Goal: Information Seeking & Learning: Check status

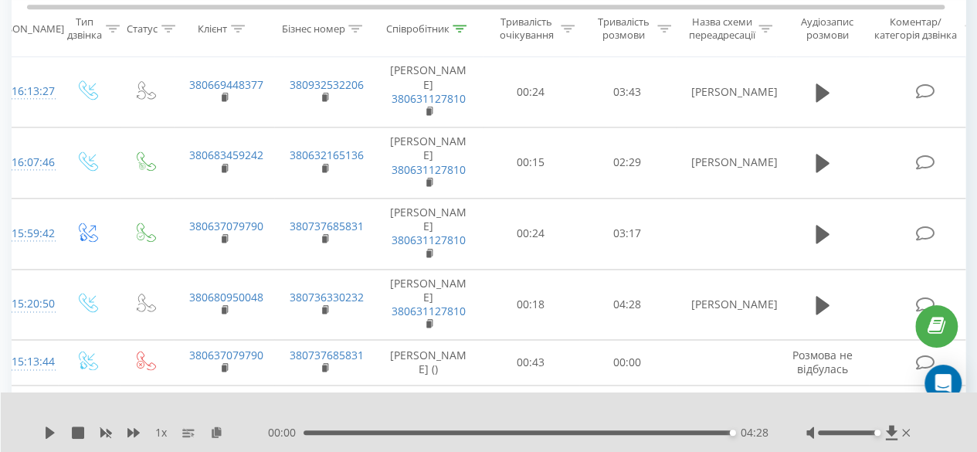
scroll to position [1081, 0]
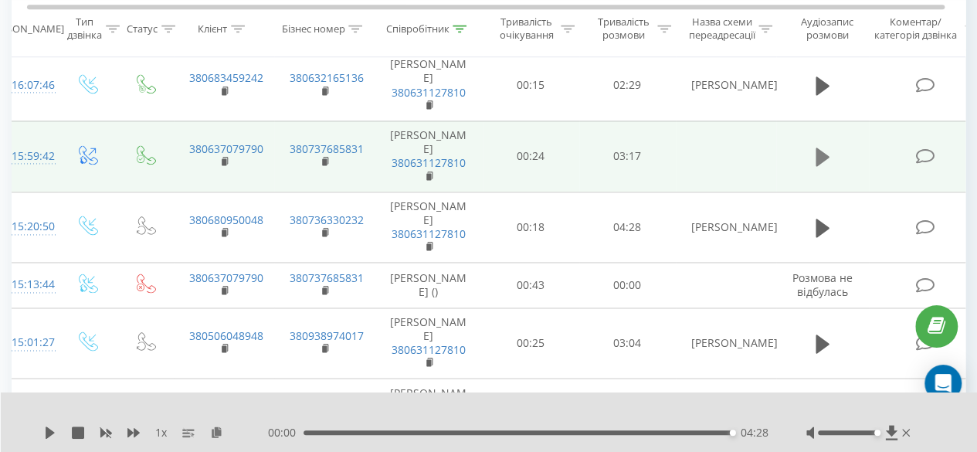
click at [813, 156] on button at bounding box center [822, 156] width 23 height 23
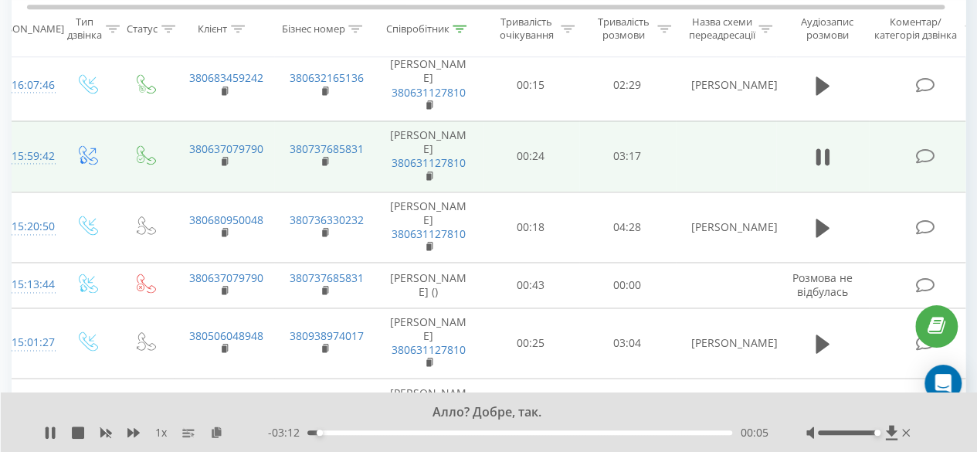
scroll to position [1004, 0]
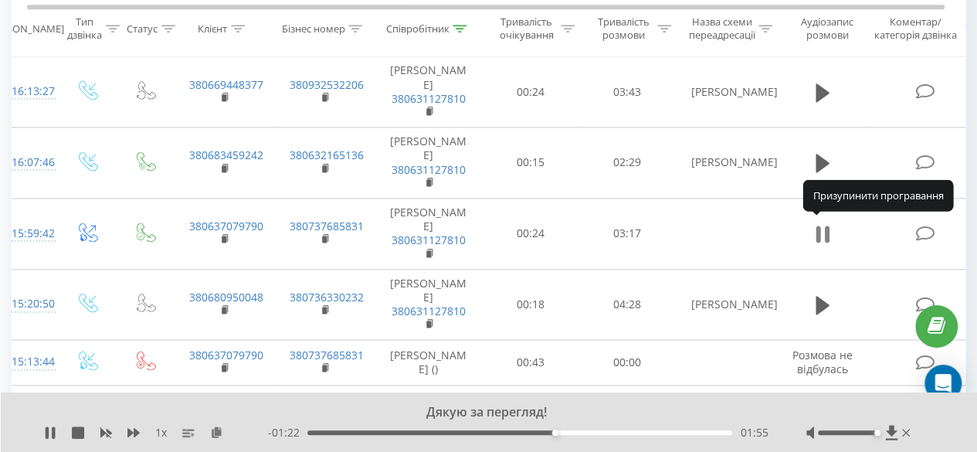
click at [825, 226] on icon at bounding box center [826, 234] width 5 height 17
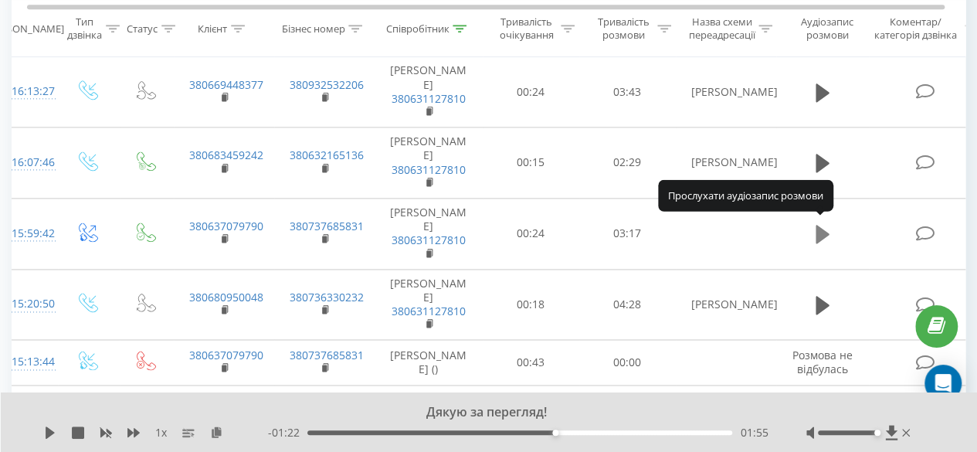
click at [825, 227] on icon at bounding box center [823, 234] width 14 height 22
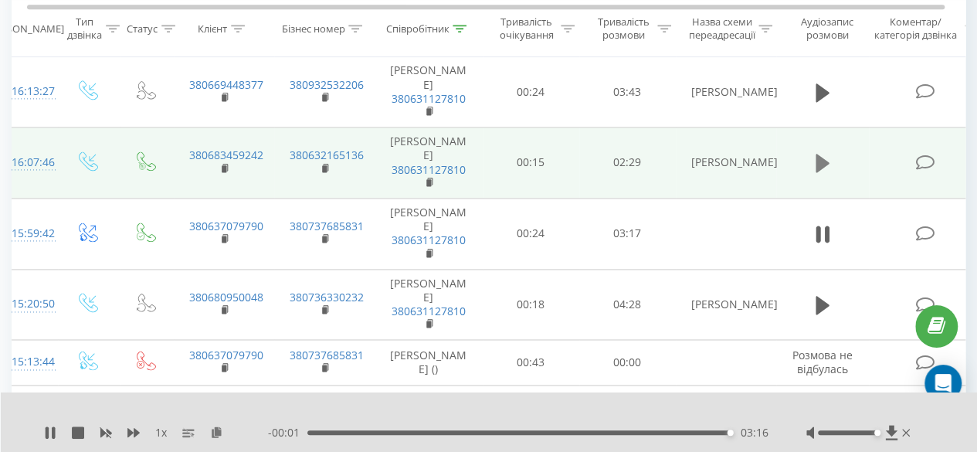
click at [818, 160] on icon at bounding box center [823, 163] width 14 height 19
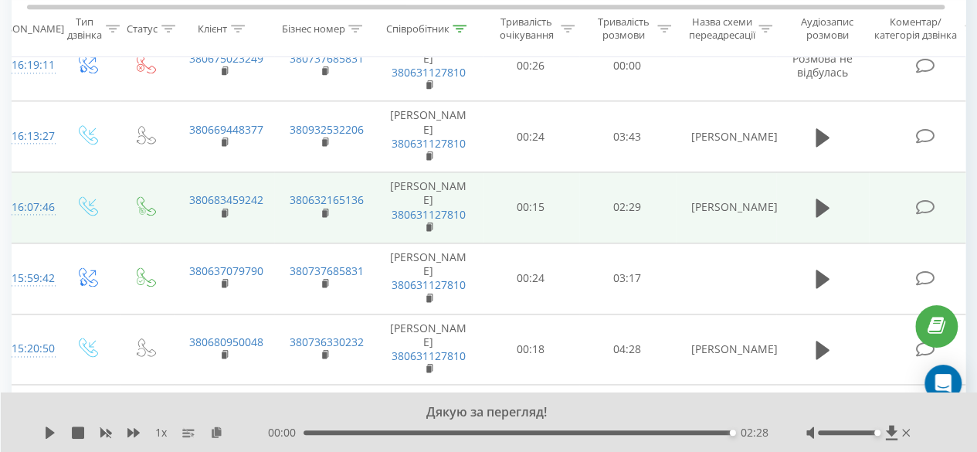
scroll to position [927, 0]
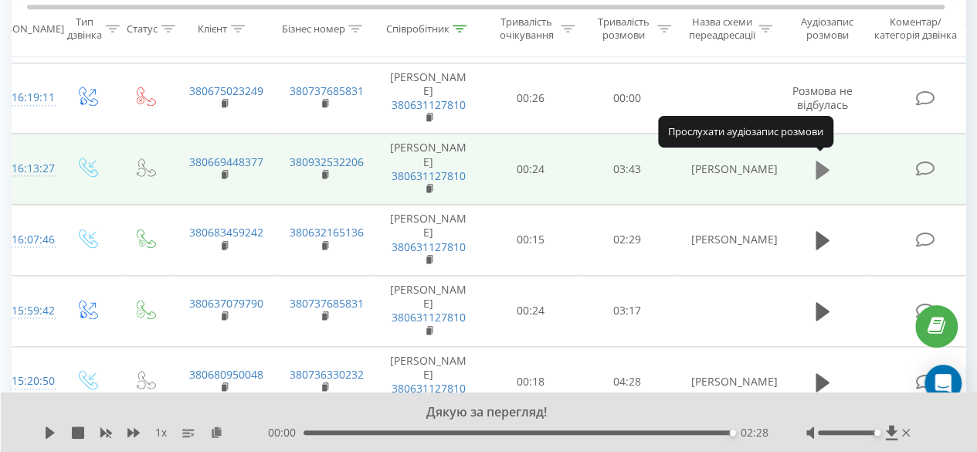
click at [826, 167] on icon at bounding box center [823, 170] width 14 height 19
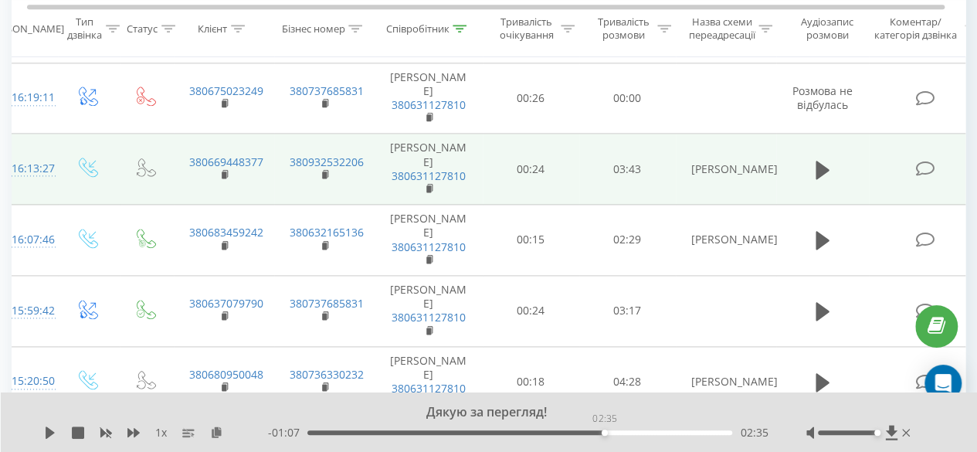
drag, startPoint x: 731, startPoint y: 433, endPoint x: 604, endPoint y: 434, distance: 126.7
click at [604, 434] on div "02:35" at bounding box center [605, 432] width 6 height 6
click at [49, 433] on icon at bounding box center [50, 432] width 9 height 12
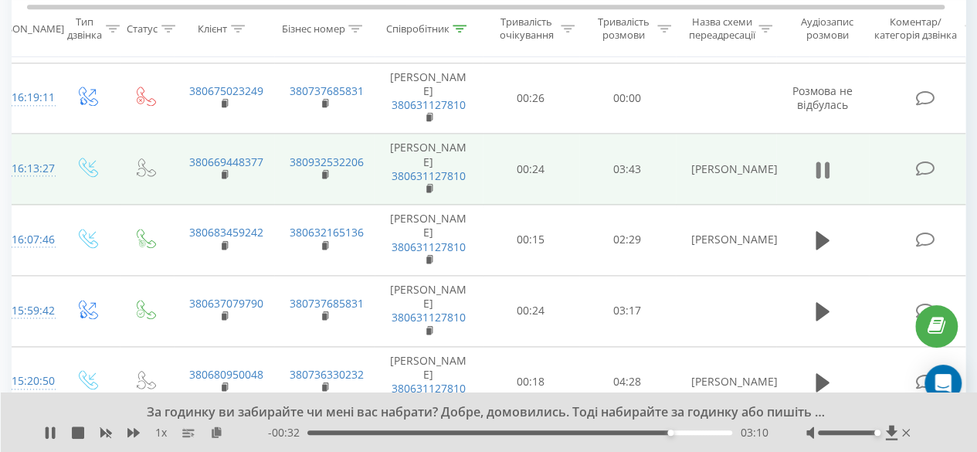
click at [823, 166] on icon at bounding box center [823, 170] width 14 height 22
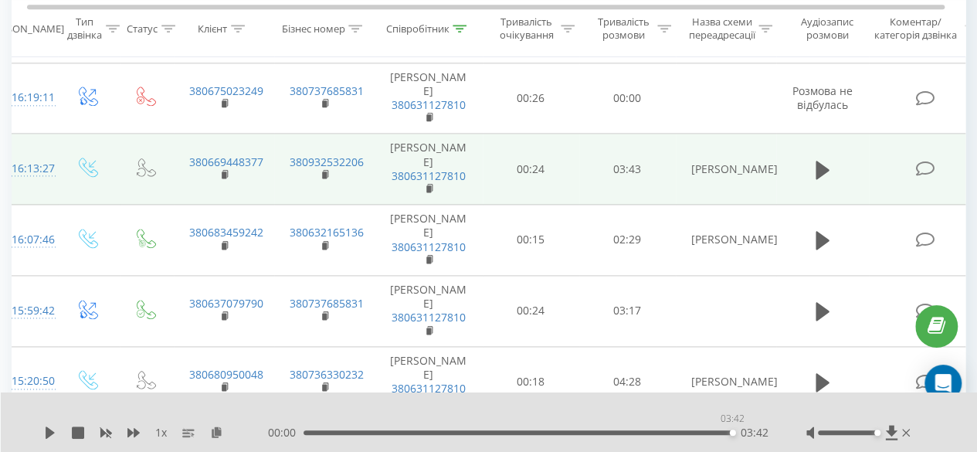
drag, startPoint x: 734, startPoint y: 433, endPoint x: 754, endPoint y: 424, distance: 22.1
click at [746, 431] on div "00:00 03:42 03:42" at bounding box center [518, 432] width 500 height 15
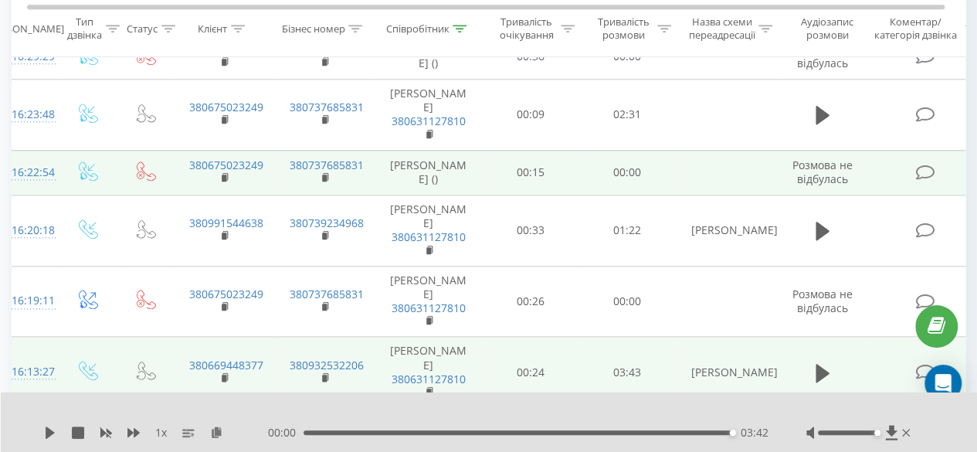
scroll to position [695, 0]
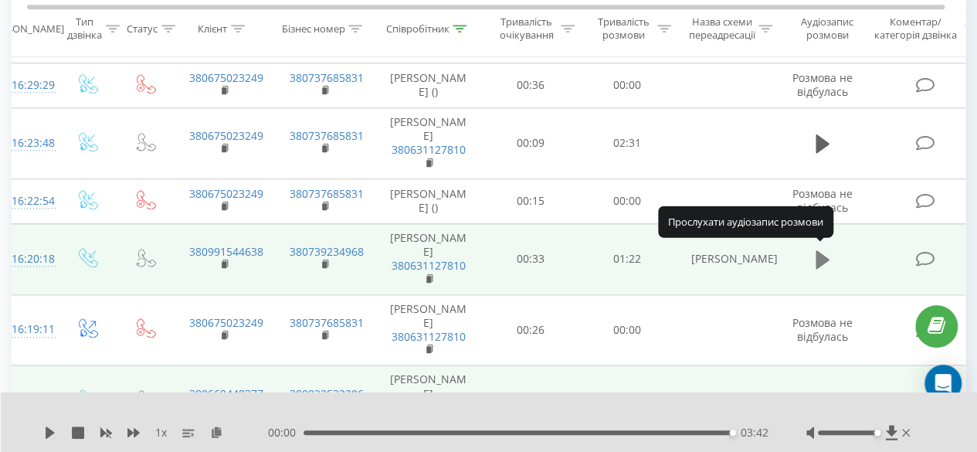
click at [822, 252] on icon at bounding box center [823, 259] width 14 height 19
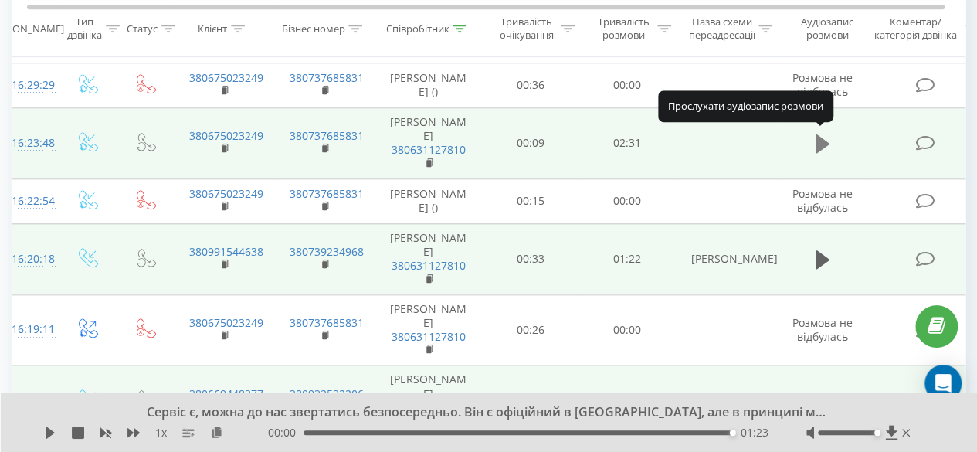
click at [811, 148] on button at bounding box center [822, 143] width 23 height 23
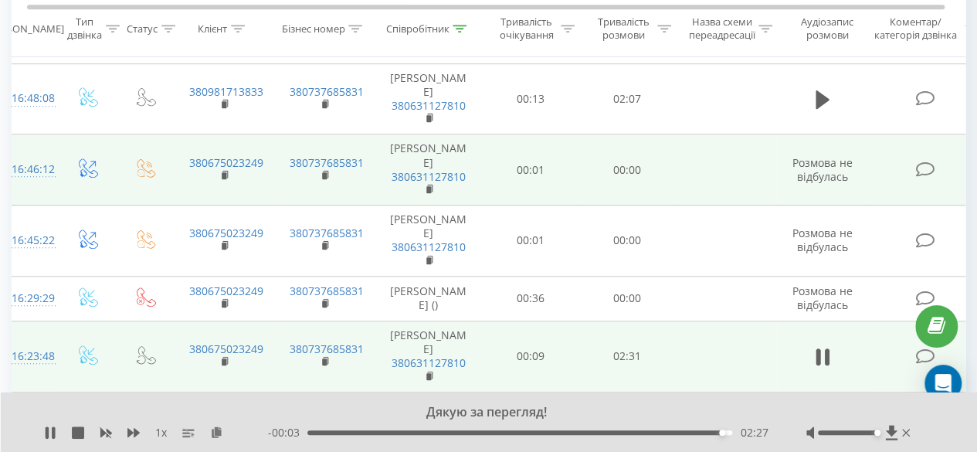
scroll to position [463, 0]
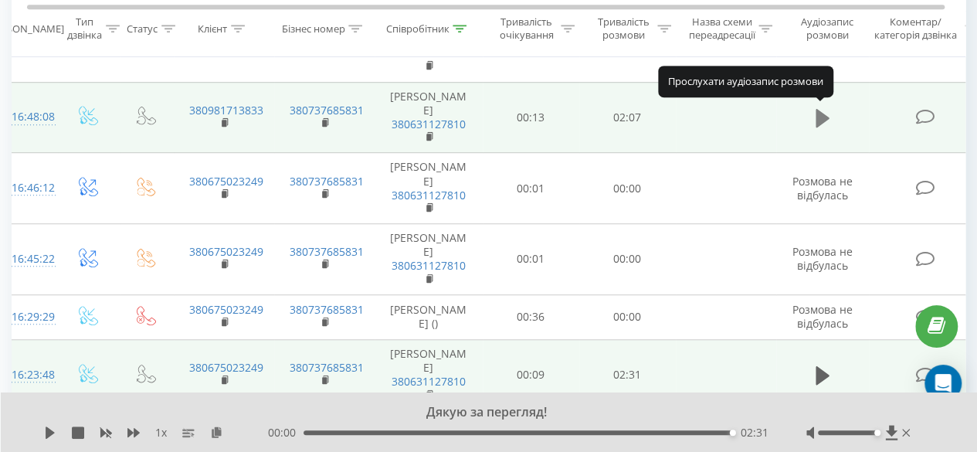
click at [823, 126] on icon at bounding box center [823, 118] width 14 height 22
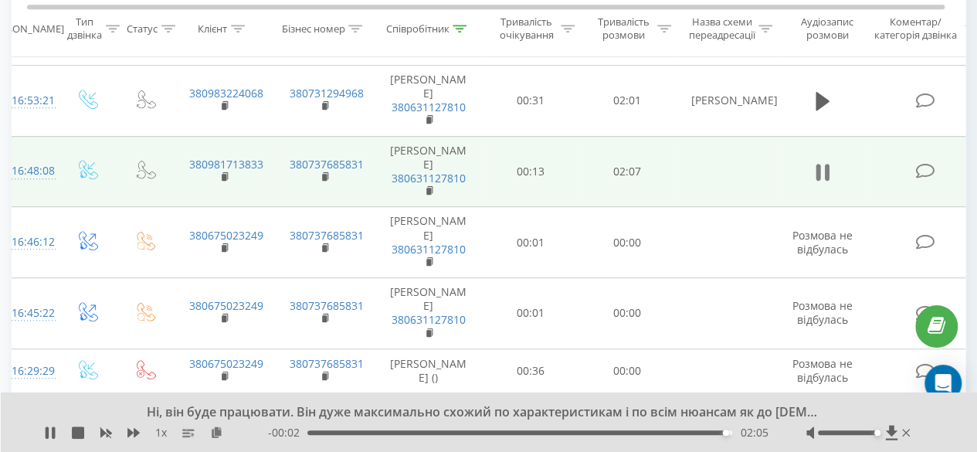
scroll to position [386, 0]
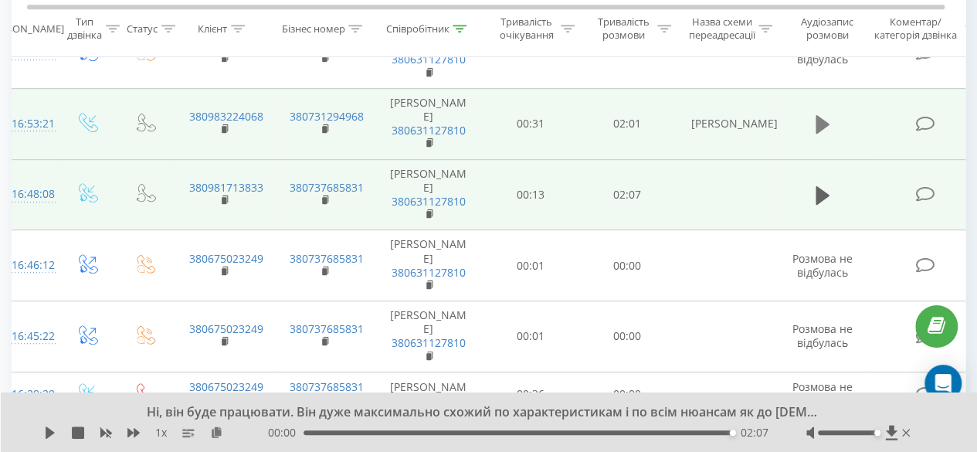
click at [826, 123] on icon at bounding box center [823, 124] width 14 height 19
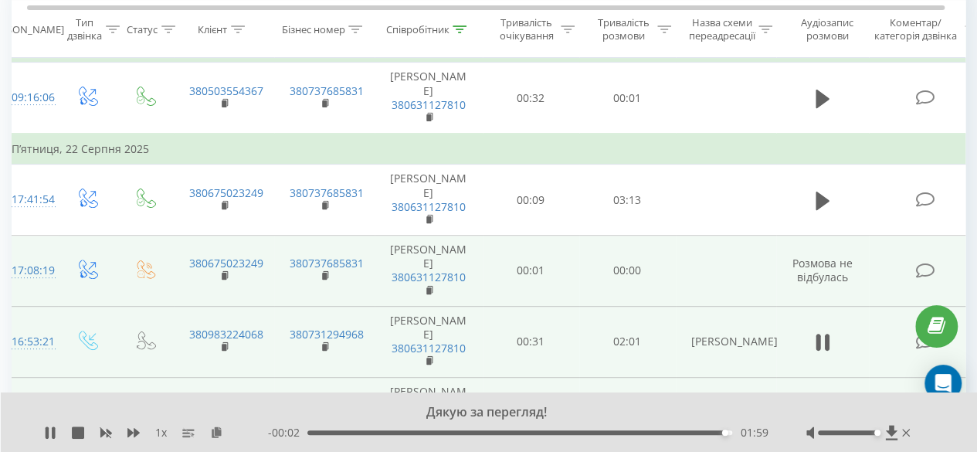
scroll to position [154, 0]
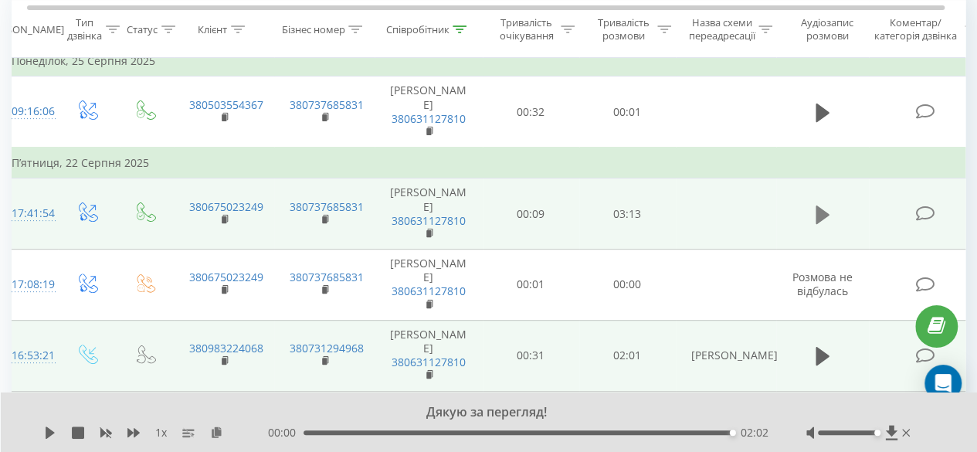
click at [816, 215] on icon at bounding box center [823, 214] width 14 height 19
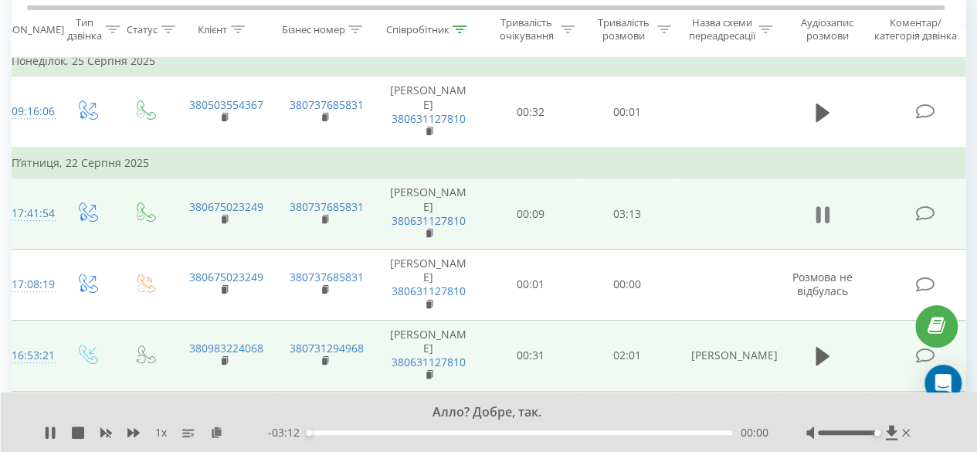
click at [823, 216] on icon at bounding box center [823, 215] width 14 height 22
click at [822, 208] on icon at bounding box center [823, 214] width 14 height 19
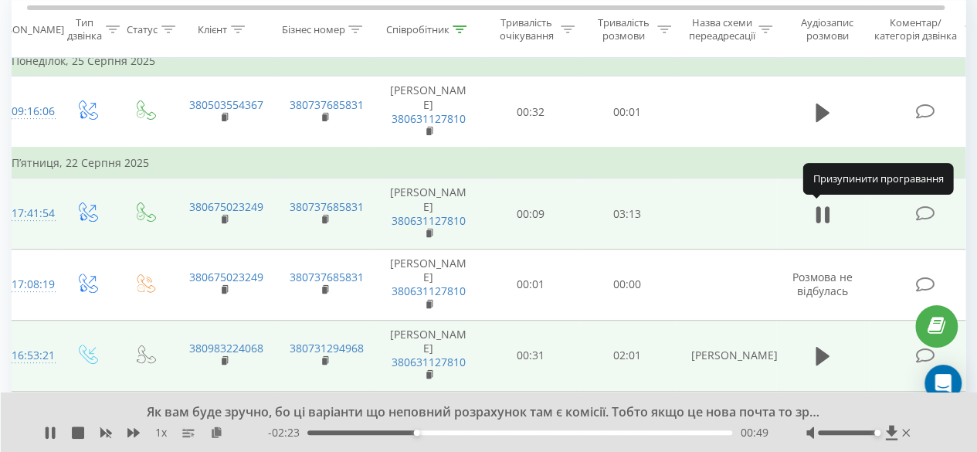
click at [821, 208] on icon at bounding box center [823, 215] width 14 height 22
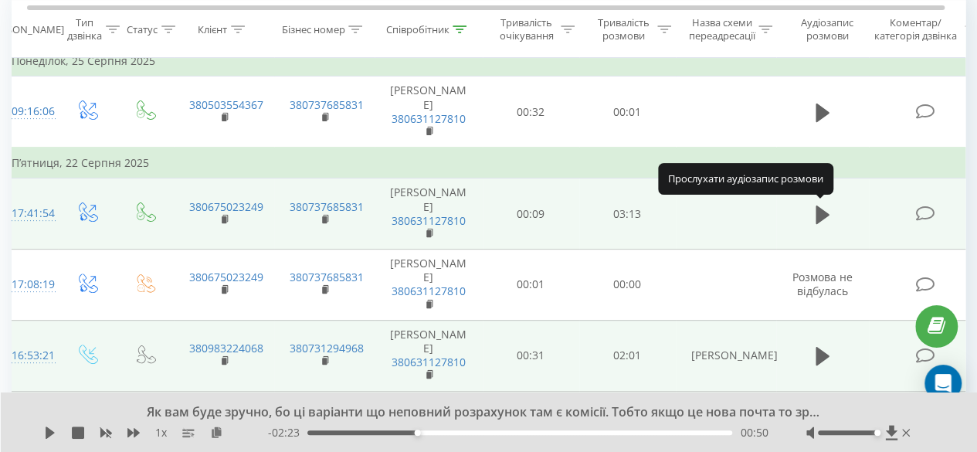
click at [821, 208] on icon at bounding box center [823, 214] width 14 height 19
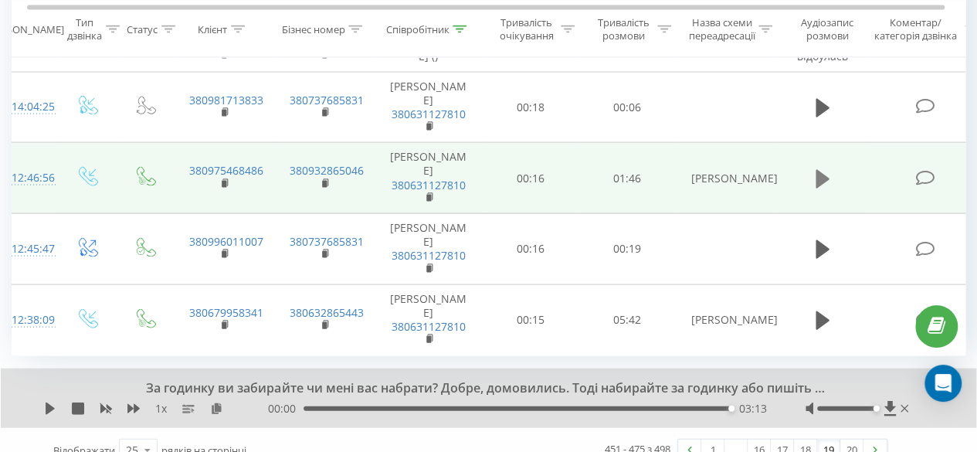
scroll to position [1563, 0]
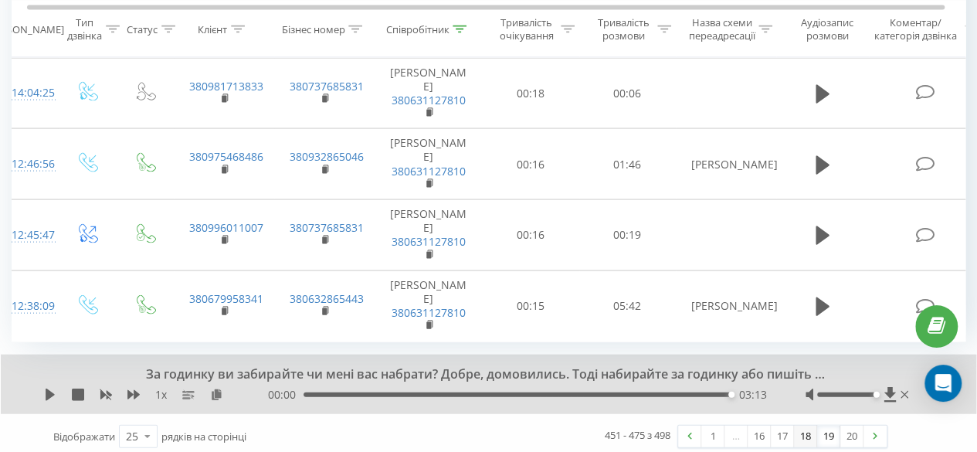
click at [813, 432] on link "18" at bounding box center [805, 437] width 23 height 22
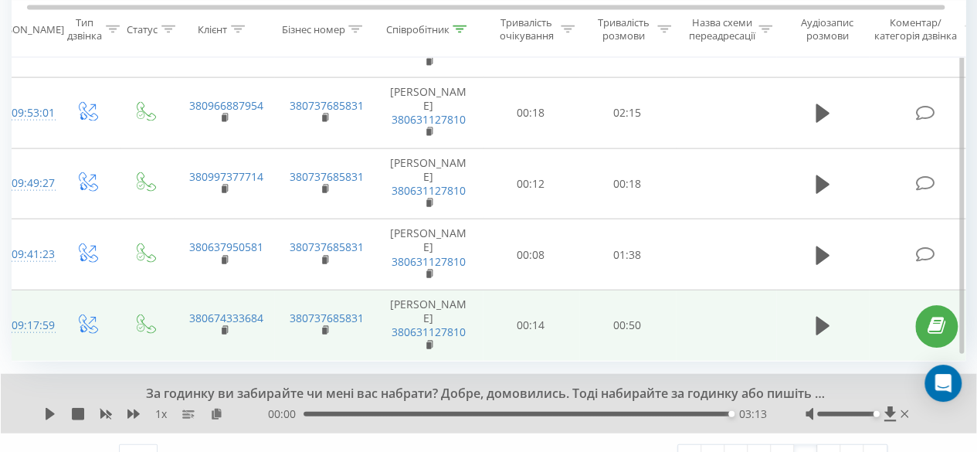
scroll to position [1666, 0]
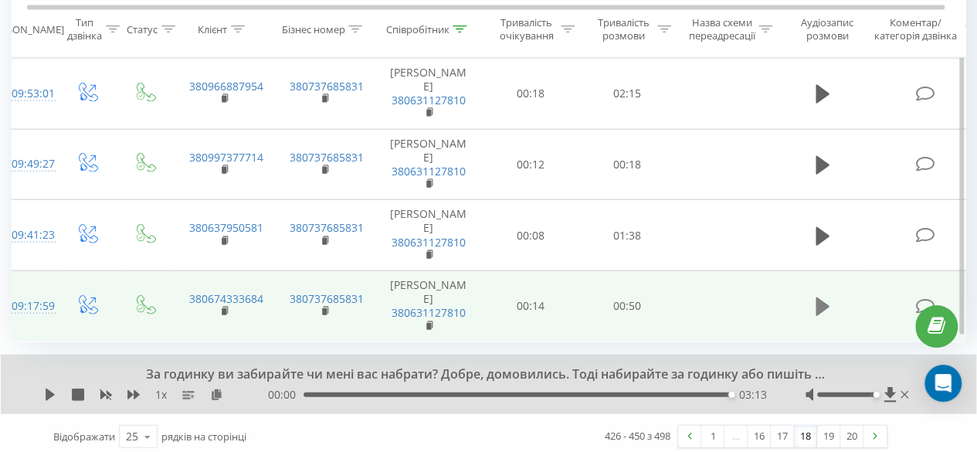
click at [816, 301] on icon at bounding box center [823, 306] width 14 height 19
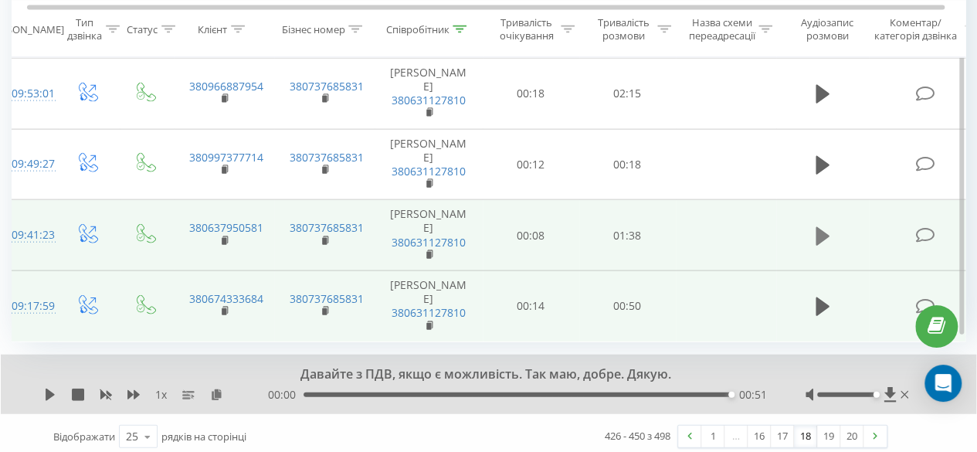
click at [816, 229] on icon at bounding box center [823, 235] width 14 height 19
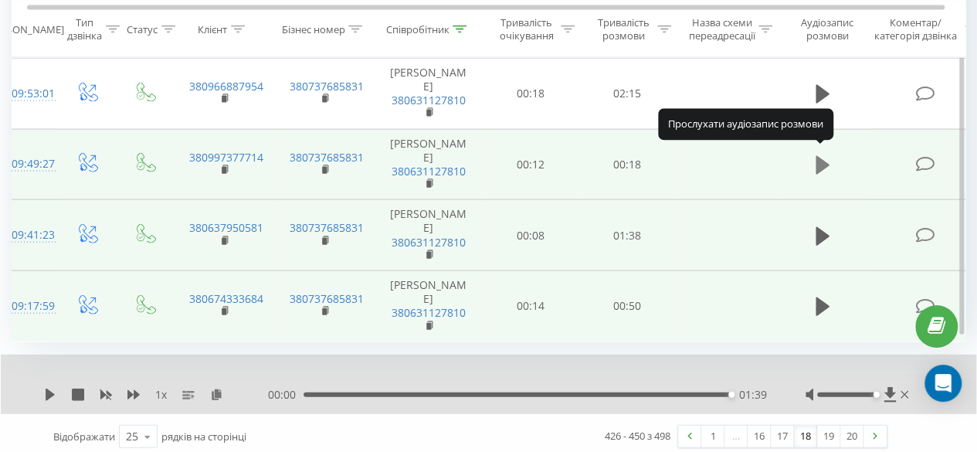
click at [816, 162] on icon at bounding box center [823, 165] width 14 height 19
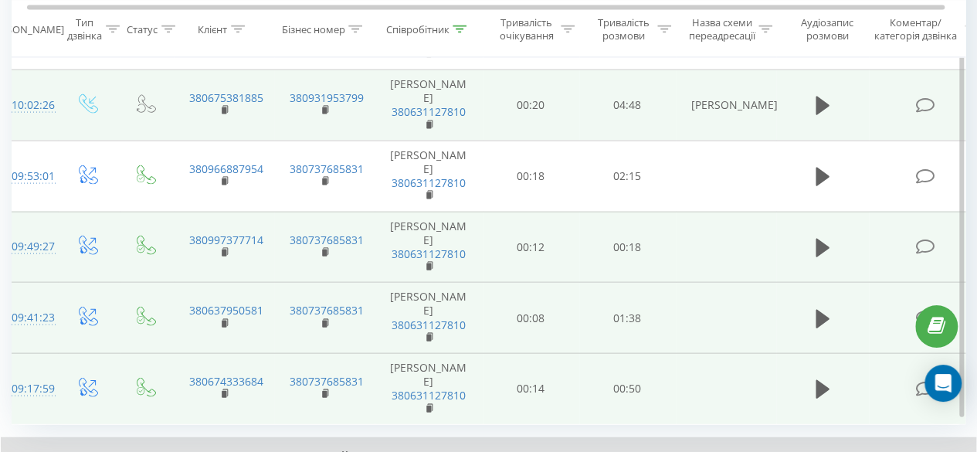
scroll to position [1512, 0]
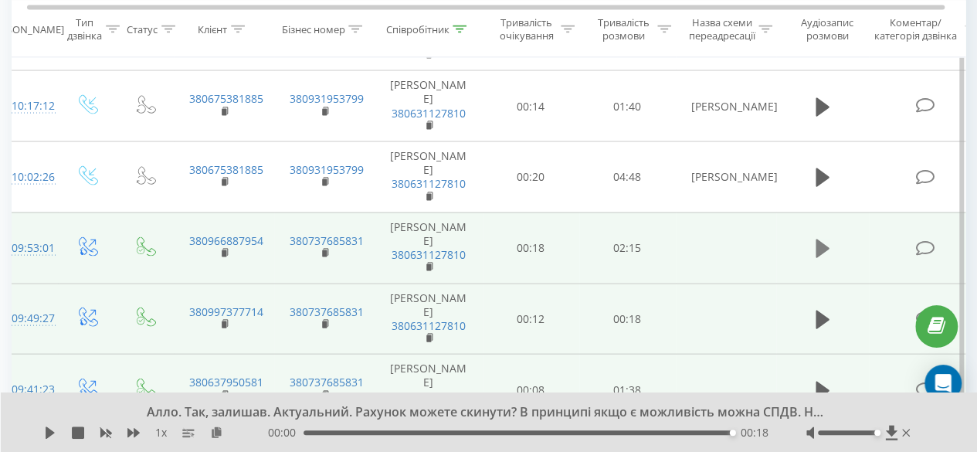
click at [828, 239] on icon at bounding box center [823, 249] width 14 height 22
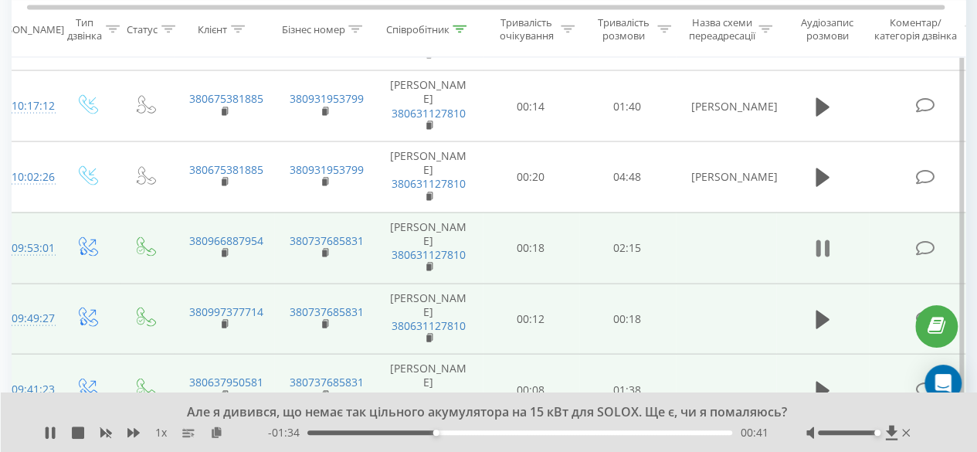
click at [820, 245] on icon at bounding box center [823, 249] width 14 height 22
click at [51, 432] on icon at bounding box center [50, 432] width 9 height 12
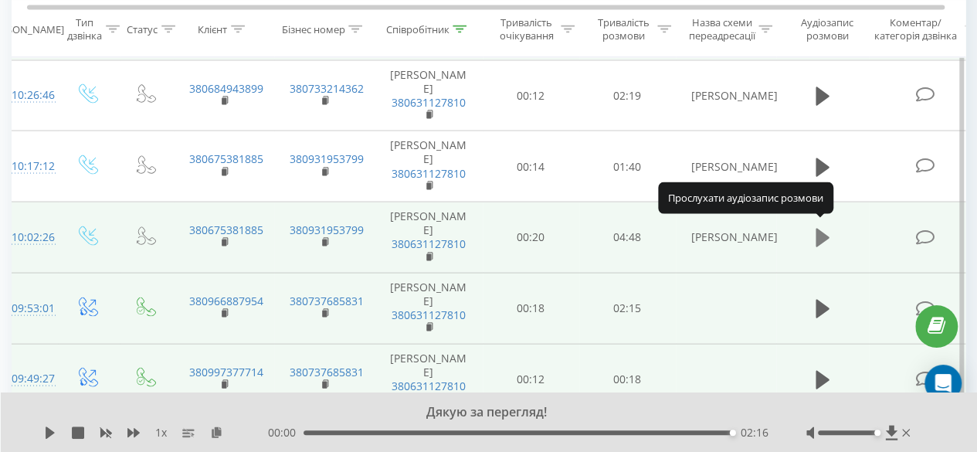
scroll to position [1434, 0]
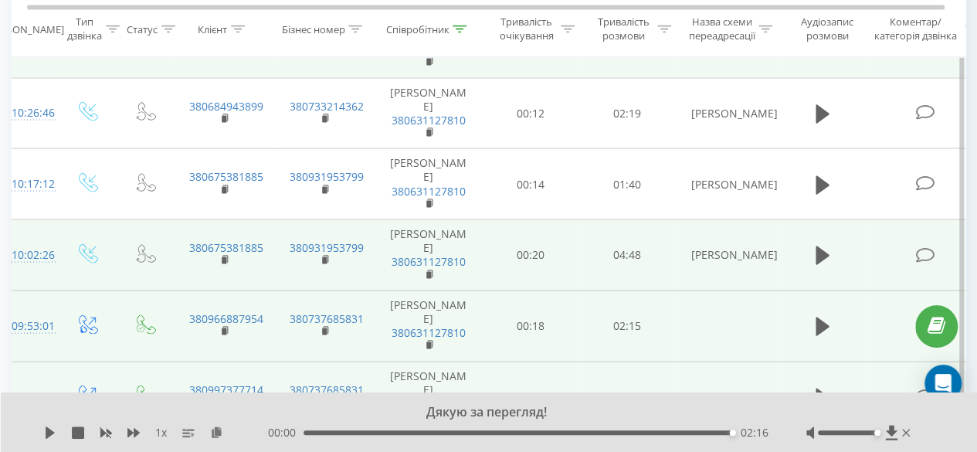
click at [822, 262] on span at bounding box center [822, 261] width 23 height 15
click at [817, 248] on icon at bounding box center [823, 255] width 14 height 19
click at [598, 434] on div "03:17" at bounding box center [519, 432] width 425 height 5
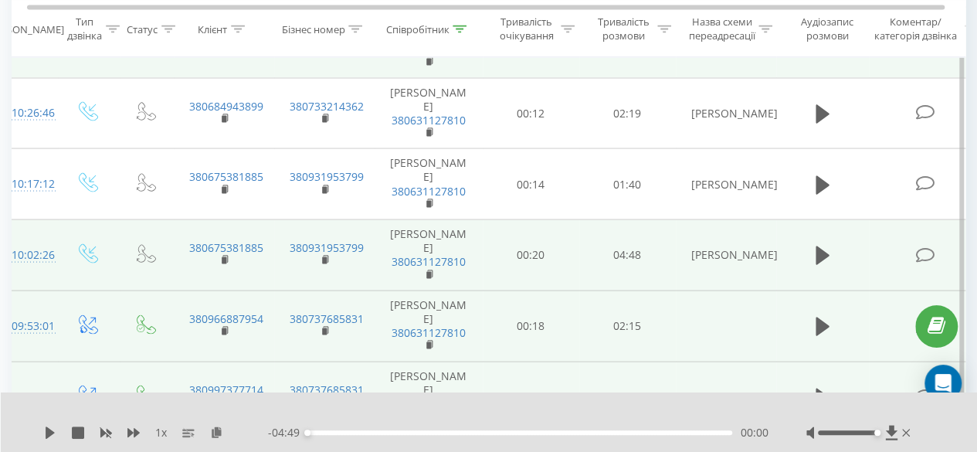
click at [38, 435] on div "1 x - 04:49 00:00 00:00" at bounding box center [489, 421] width 977 height 59
click at [46, 432] on icon at bounding box center [50, 432] width 9 height 12
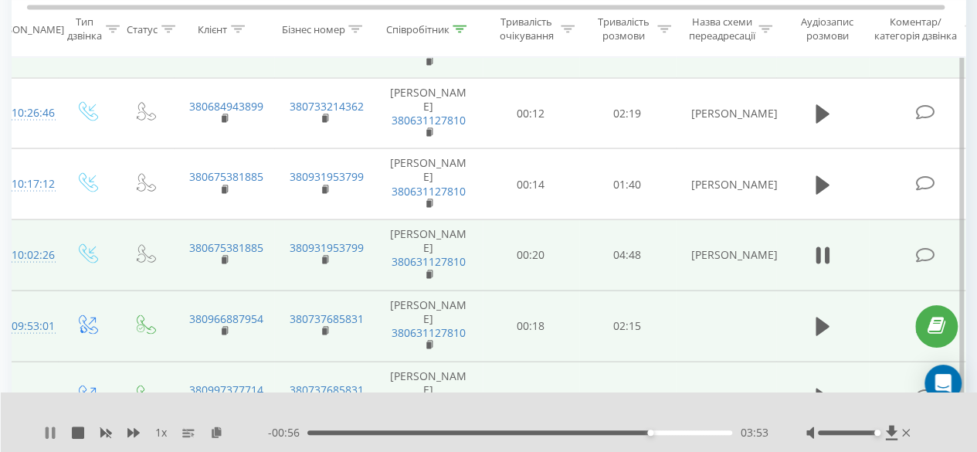
click at [46, 434] on icon at bounding box center [47, 432] width 3 height 12
click at [729, 432] on div "03:53" at bounding box center [519, 432] width 425 height 5
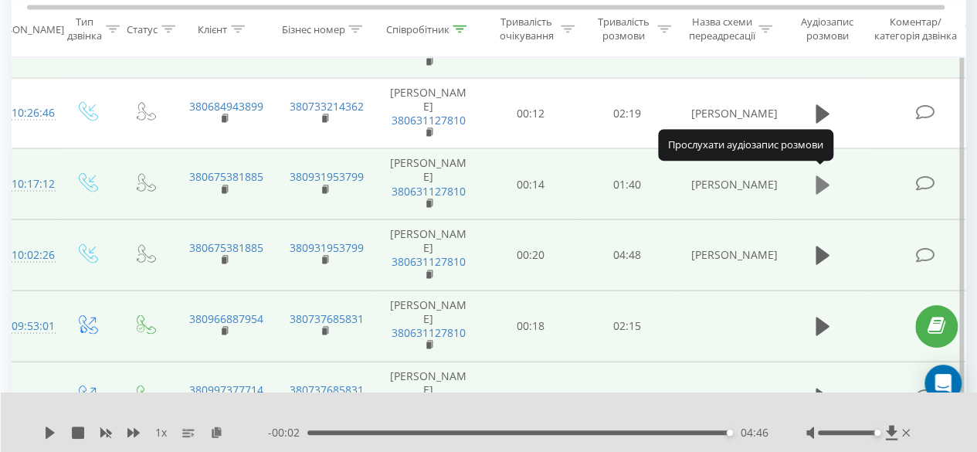
click at [831, 189] on button at bounding box center [822, 184] width 23 height 23
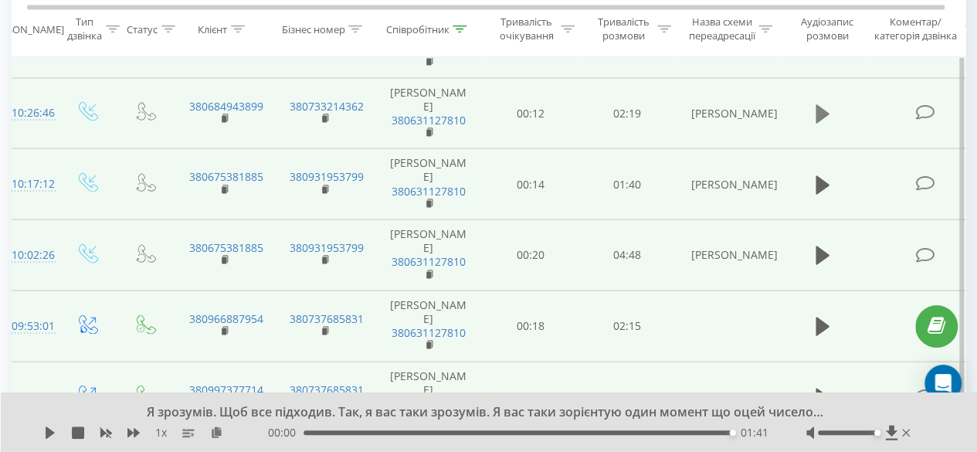
click at [823, 109] on icon at bounding box center [823, 113] width 14 height 19
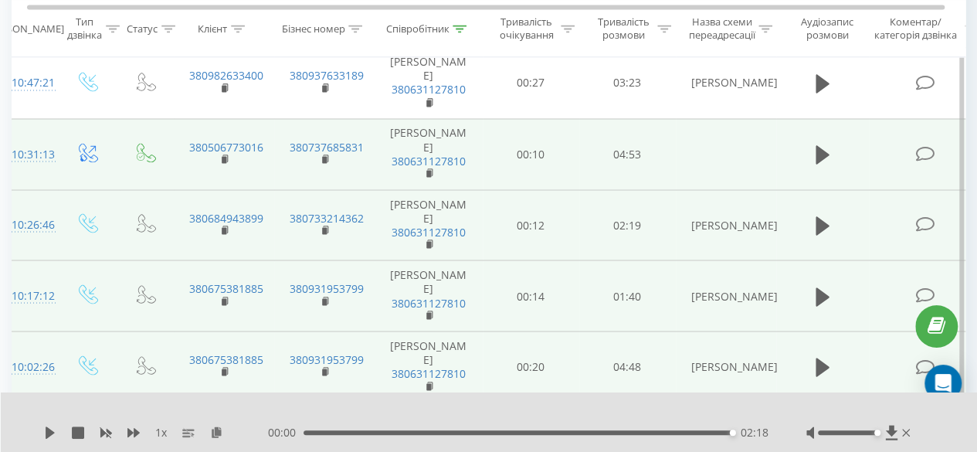
scroll to position [1298, 0]
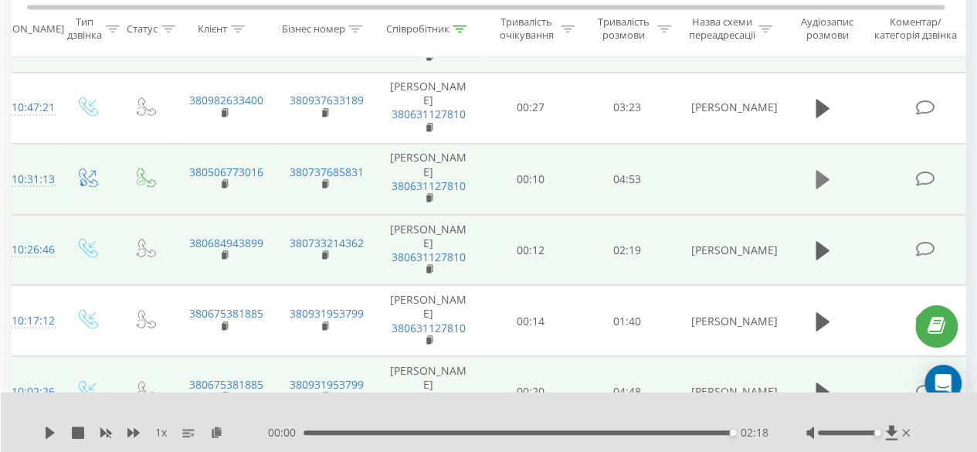
click at [820, 174] on icon at bounding box center [823, 179] width 14 height 19
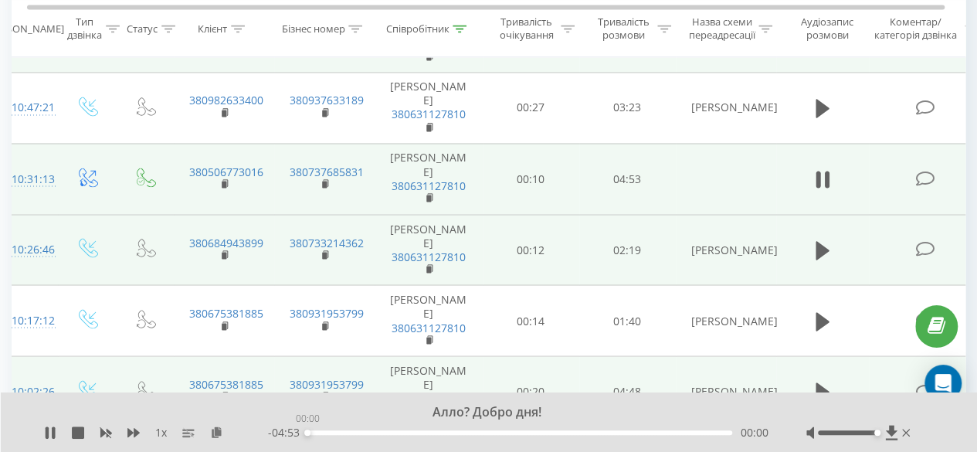
drag, startPoint x: 356, startPoint y: 432, endPoint x: 301, endPoint y: 438, distance: 55.2
click at [301, 438] on div "- 04:53 00:00 00:00" at bounding box center [518, 432] width 500 height 15
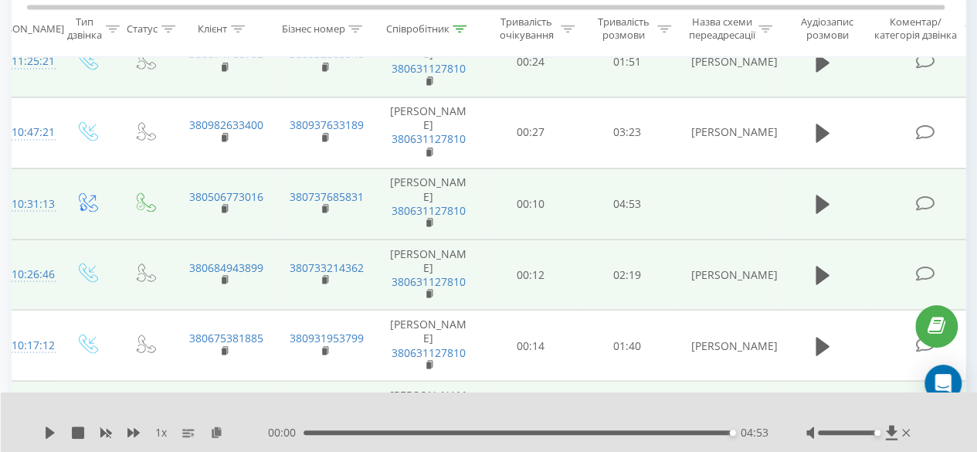
scroll to position [1220, 0]
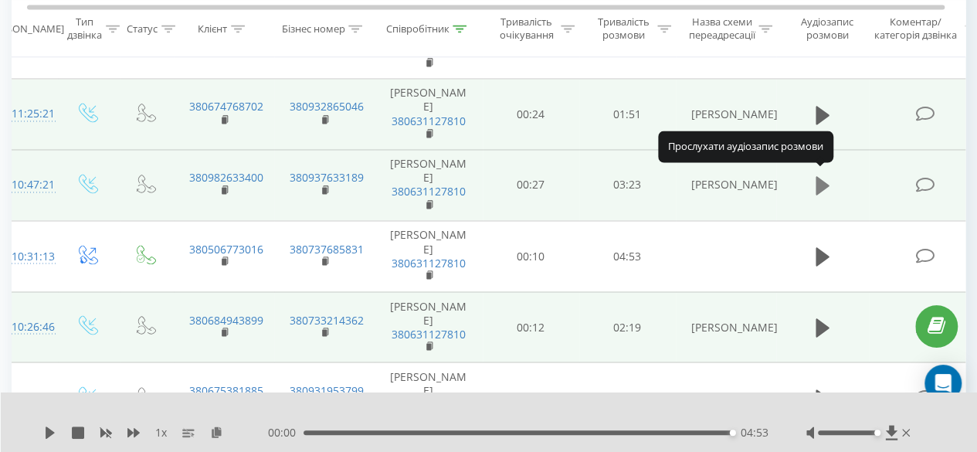
click at [825, 184] on icon at bounding box center [823, 186] width 14 height 22
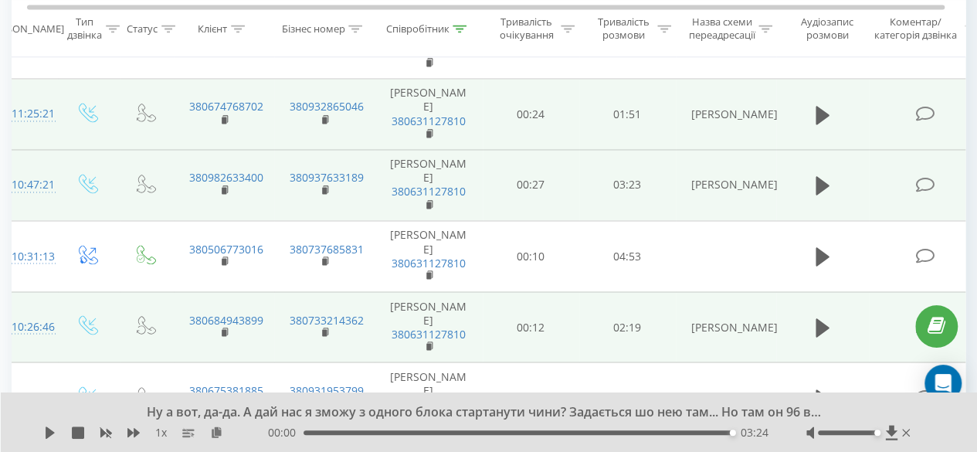
click at [873, 171] on td at bounding box center [927, 185] width 116 height 71
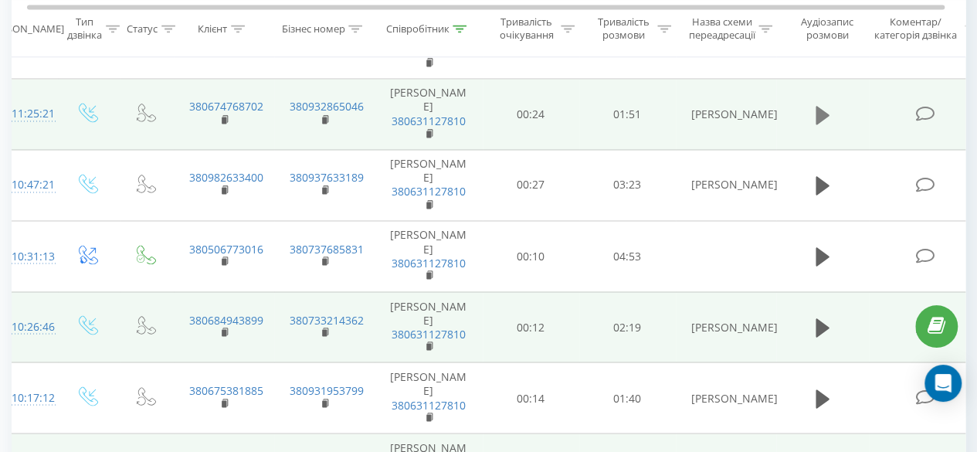
click at [816, 120] on icon at bounding box center [823, 115] width 14 height 22
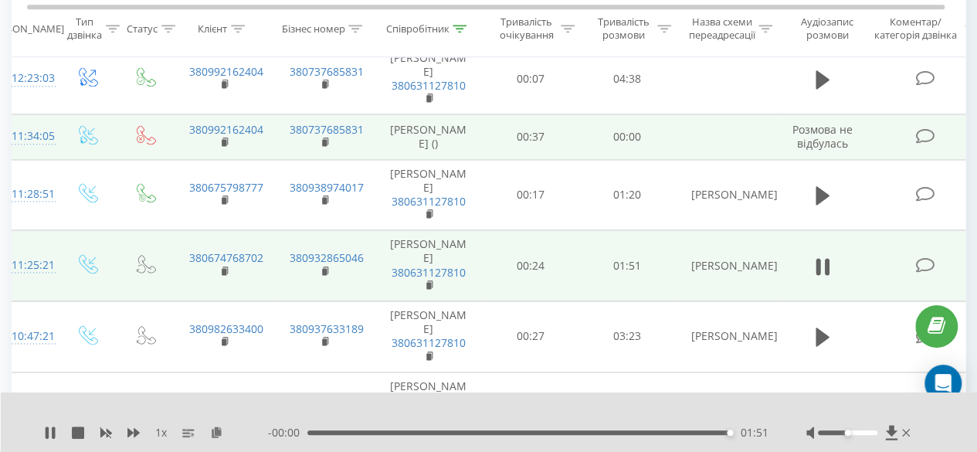
scroll to position [1066, 0]
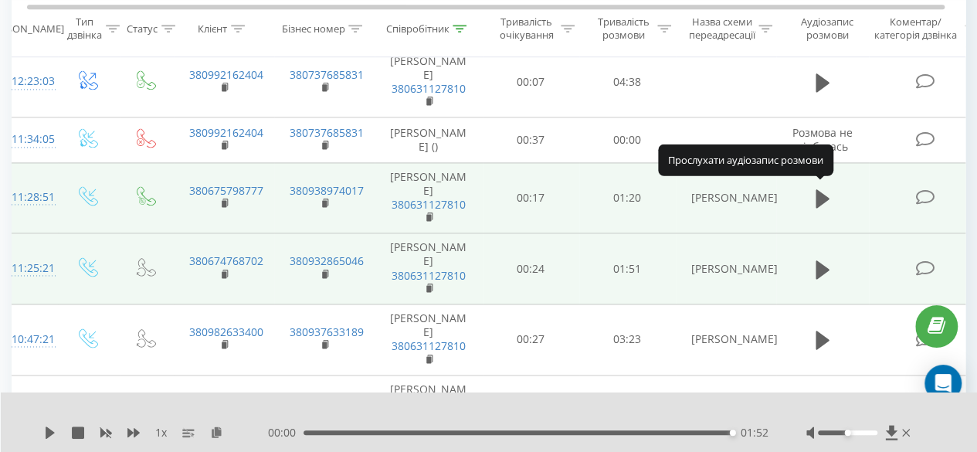
click at [840, 205] on td at bounding box center [822, 197] width 93 height 71
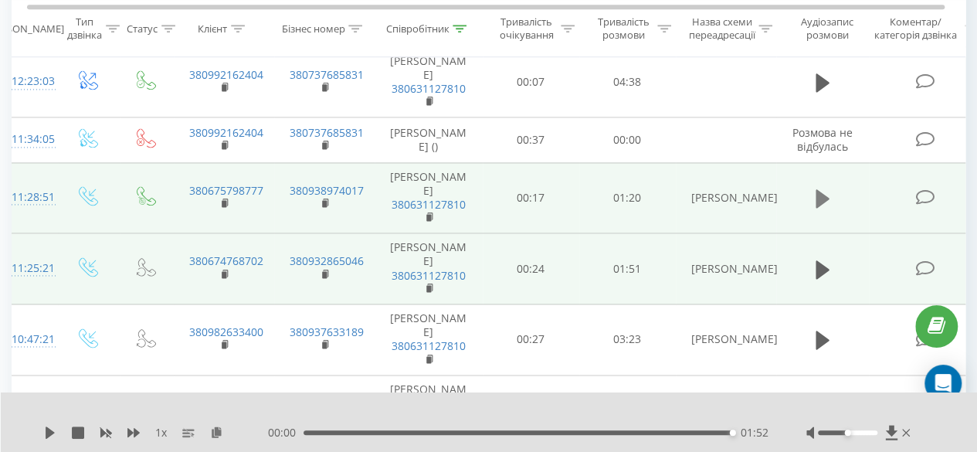
click at [816, 193] on button at bounding box center [822, 198] width 23 height 23
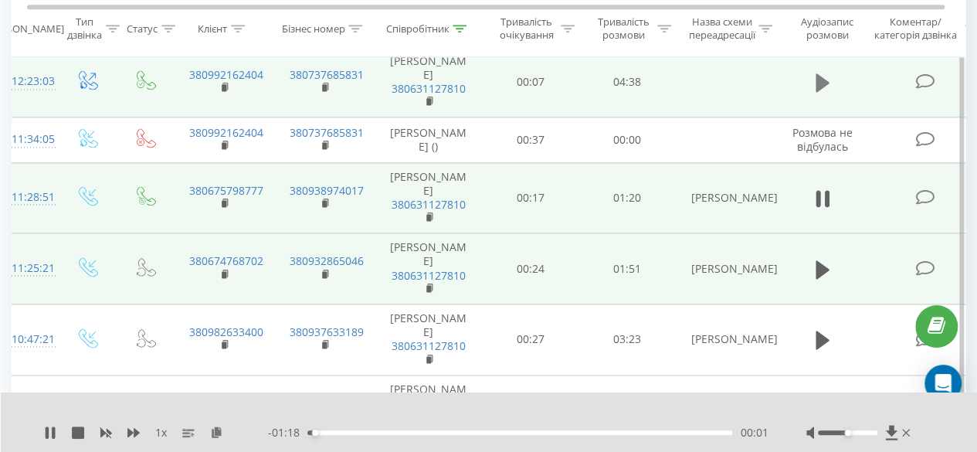
scroll to position [989, 0]
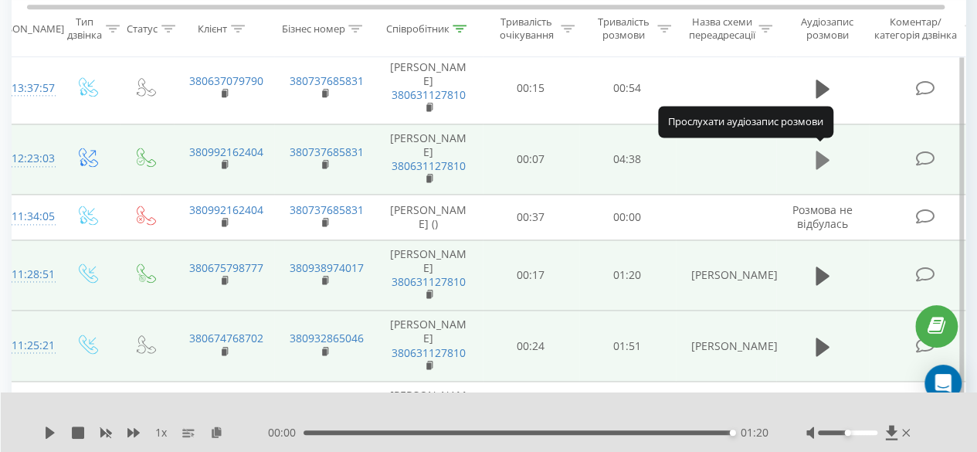
click at [820, 155] on icon at bounding box center [823, 160] width 14 height 19
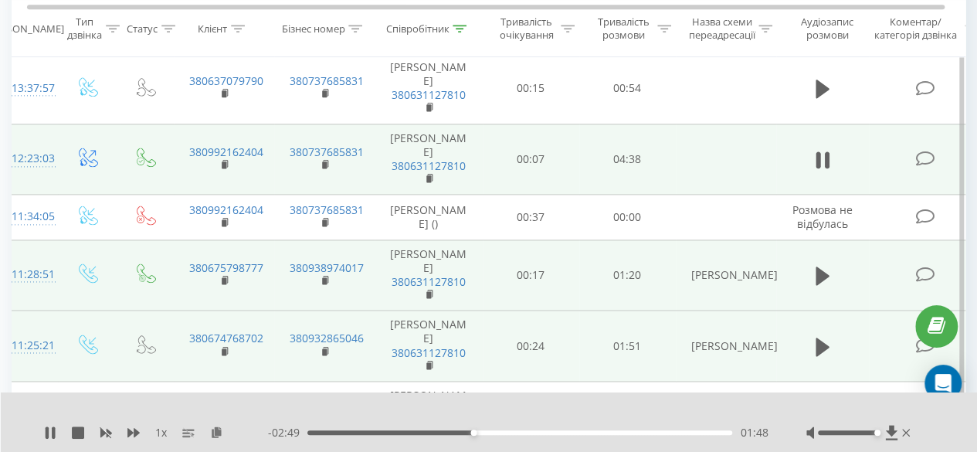
drag, startPoint x: 865, startPoint y: 433, endPoint x: 872, endPoint y: 423, distance: 12.2
click at [876, 432] on div at bounding box center [847, 432] width 59 height 5
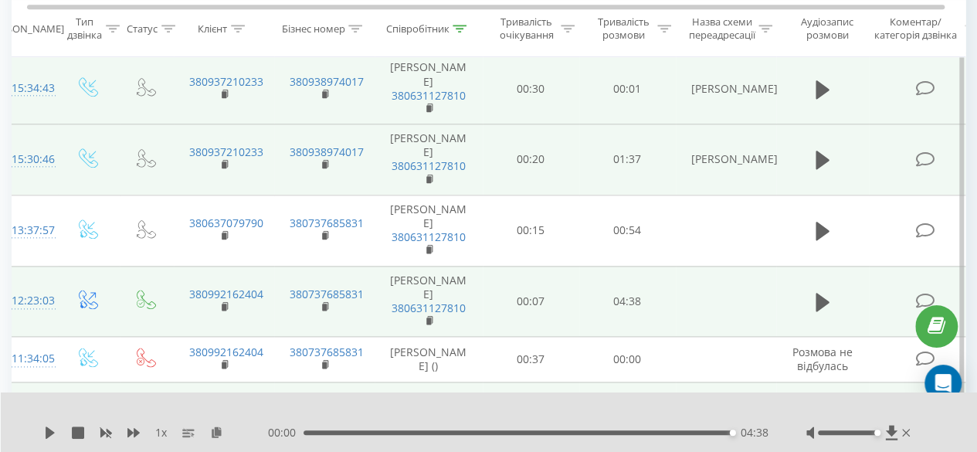
scroll to position [834, 0]
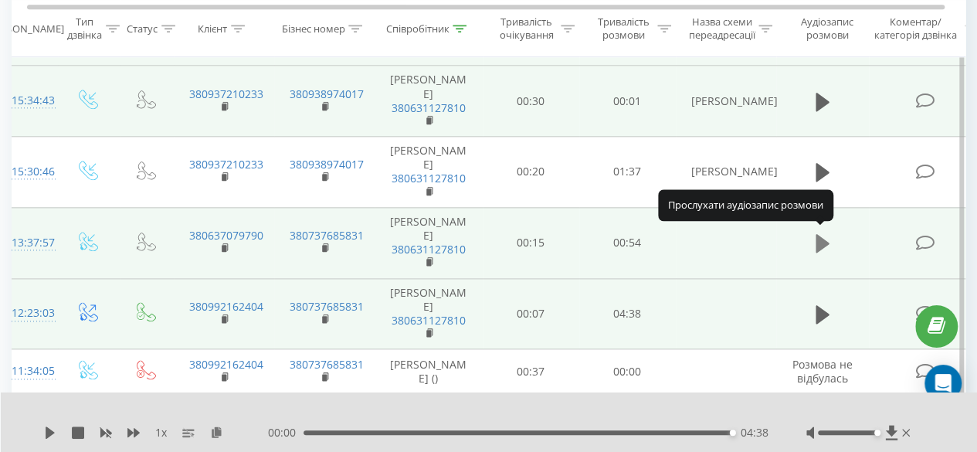
click at [822, 238] on icon at bounding box center [823, 243] width 14 height 19
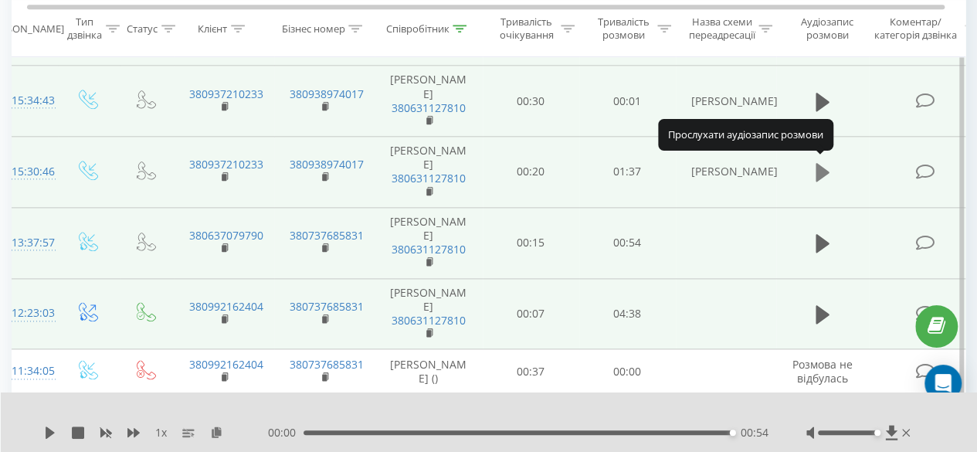
click at [820, 168] on icon at bounding box center [823, 172] width 14 height 19
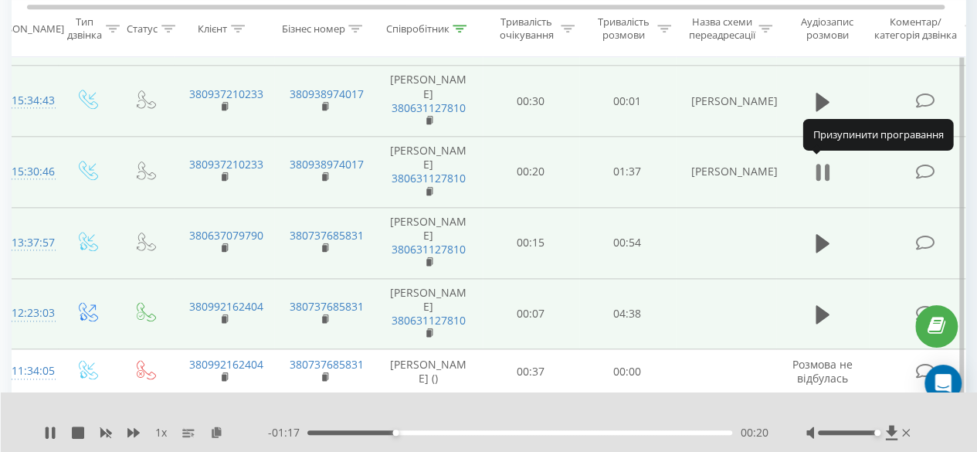
click at [820, 168] on icon at bounding box center [818, 172] width 5 height 17
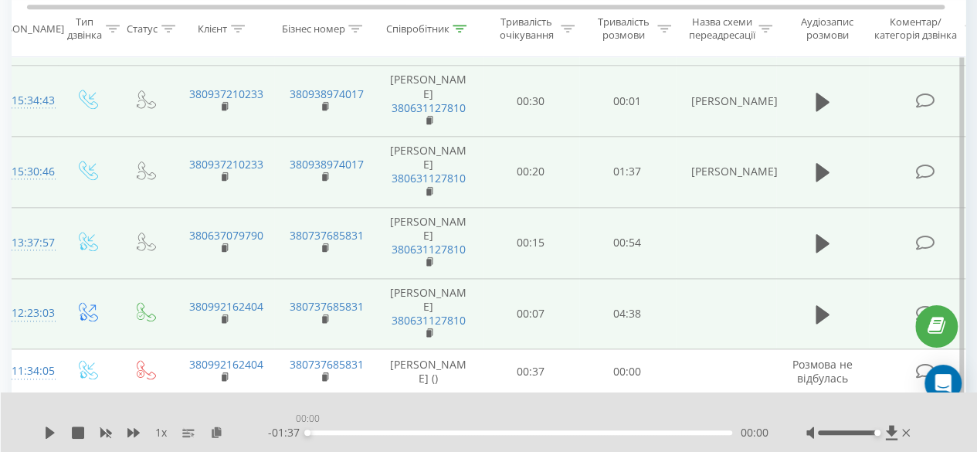
drag, startPoint x: 394, startPoint y: 431, endPoint x: 297, endPoint y: 433, distance: 97.3
click at [297, 433] on div "- 01:37 00:00 00:00" at bounding box center [518, 432] width 500 height 15
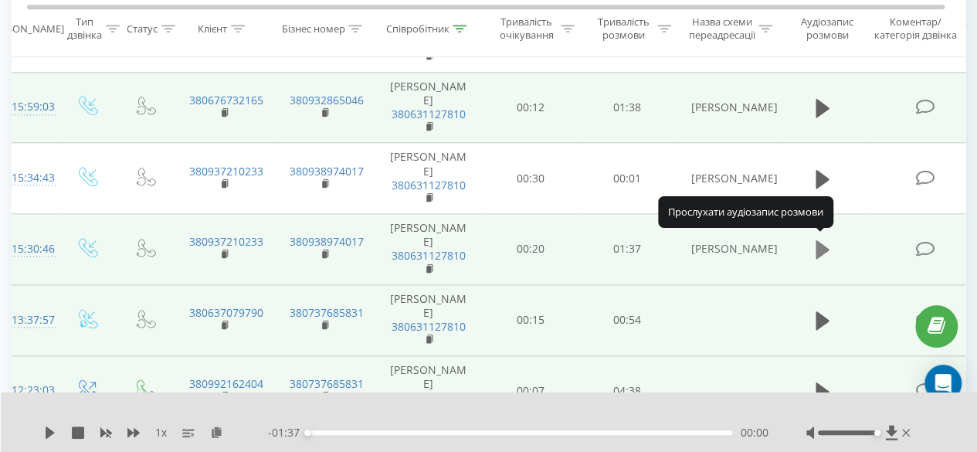
click at [826, 250] on icon at bounding box center [823, 250] width 14 height 22
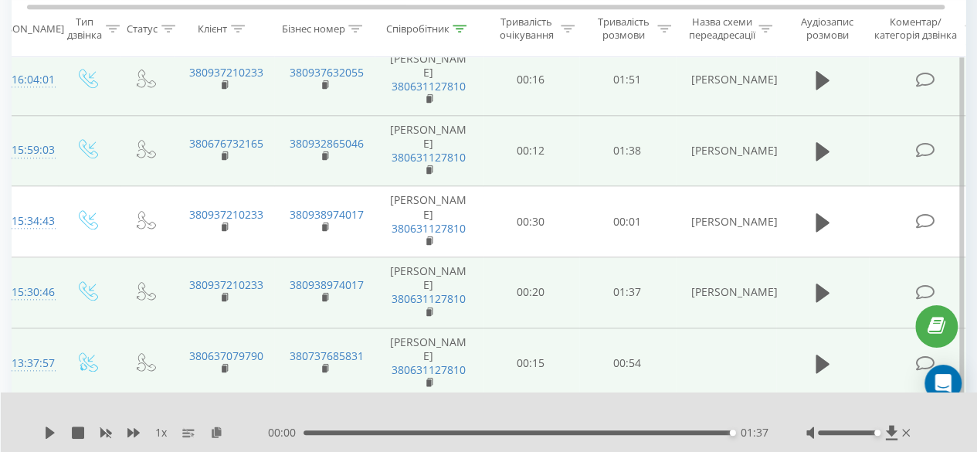
scroll to position [680, 0]
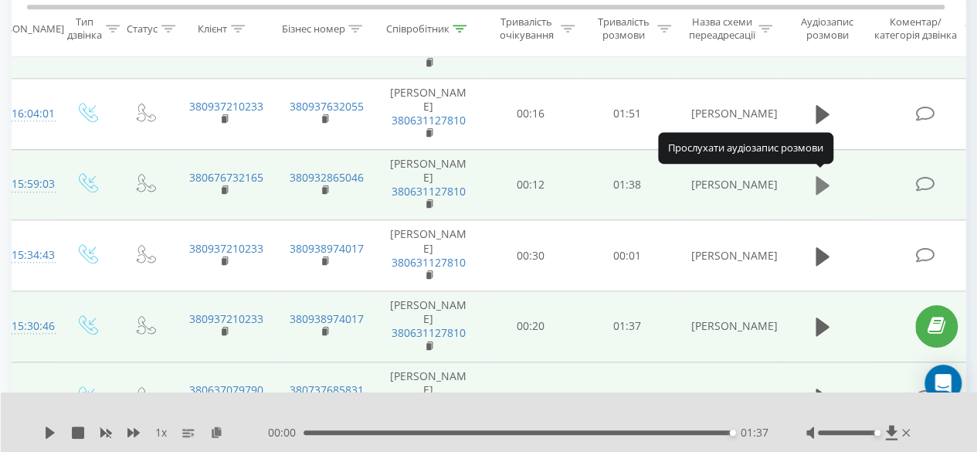
click at [830, 177] on button at bounding box center [822, 185] width 23 height 23
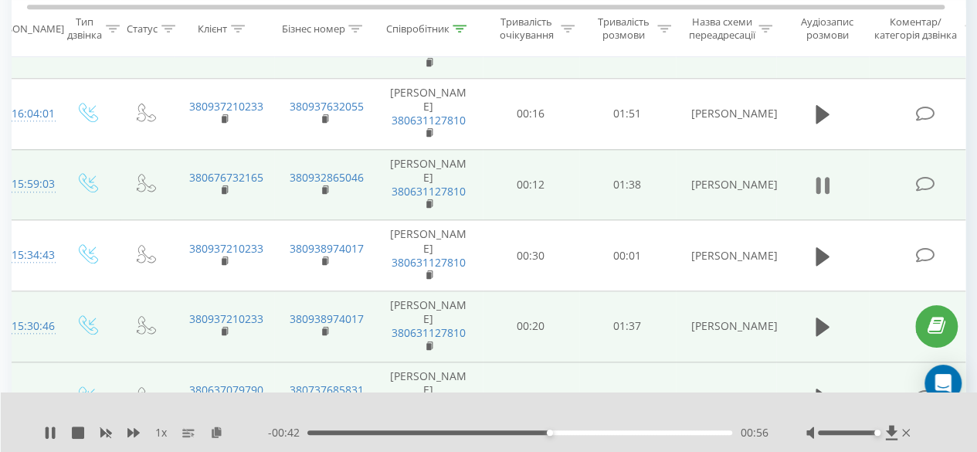
click at [823, 181] on icon at bounding box center [823, 186] width 14 height 22
click at [51, 436] on icon at bounding box center [50, 432] width 12 height 12
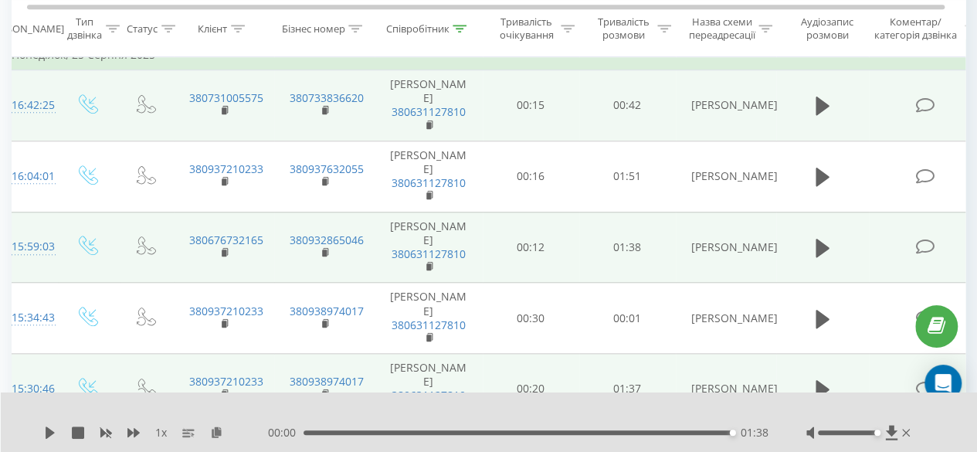
scroll to position [602, 0]
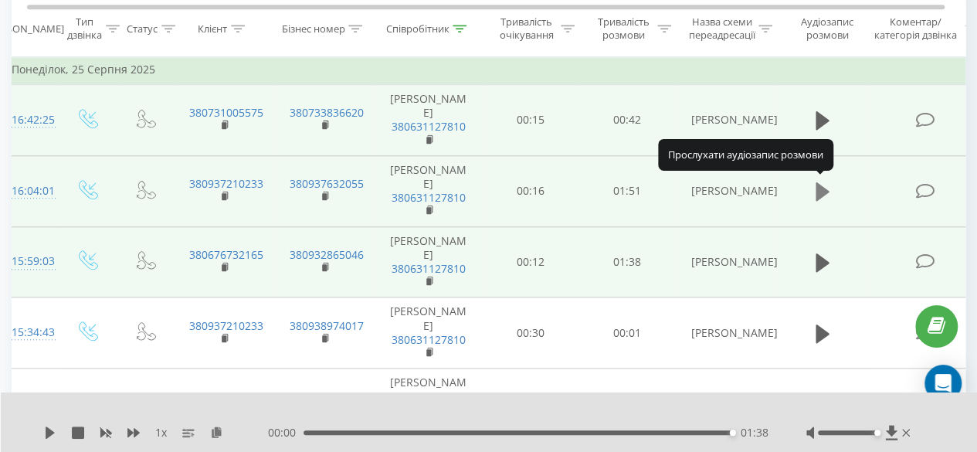
click at [822, 181] on icon at bounding box center [823, 192] width 14 height 22
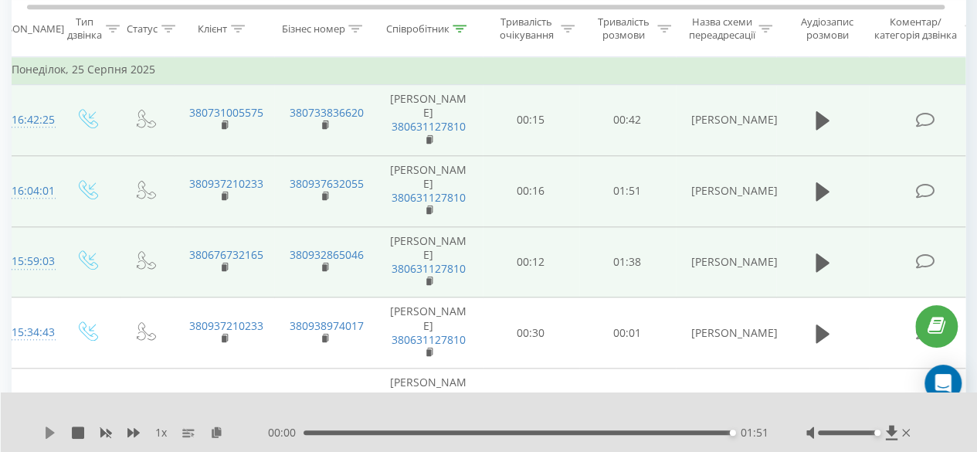
click at [49, 431] on icon at bounding box center [50, 432] width 9 height 12
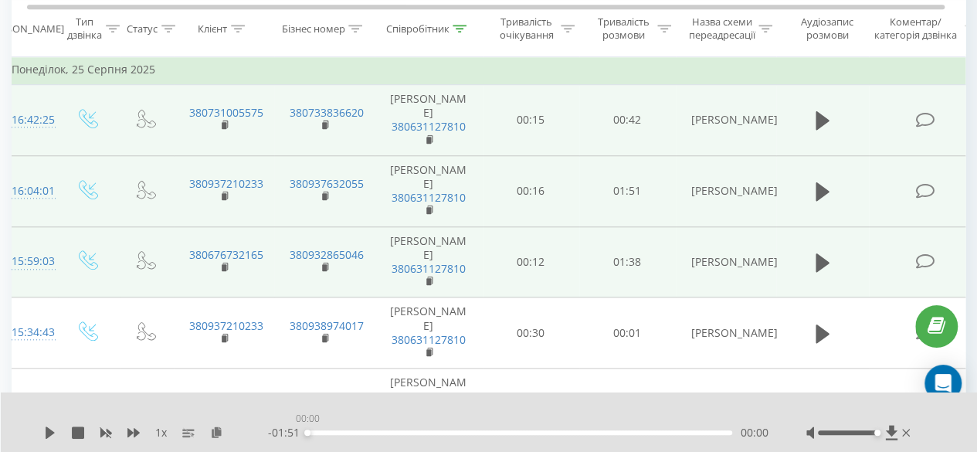
drag, startPoint x: 729, startPoint y: 433, endPoint x: 289, endPoint y: 418, distance: 440.5
click at [289, 418] on div "1 x - 01:51 00:00 00:00" at bounding box center [489, 421] width 977 height 59
click at [35, 432] on div "1 x - 01:51 00:00 00:00" at bounding box center [489, 421] width 977 height 59
click at [46, 433] on icon at bounding box center [50, 432] width 9 height 12
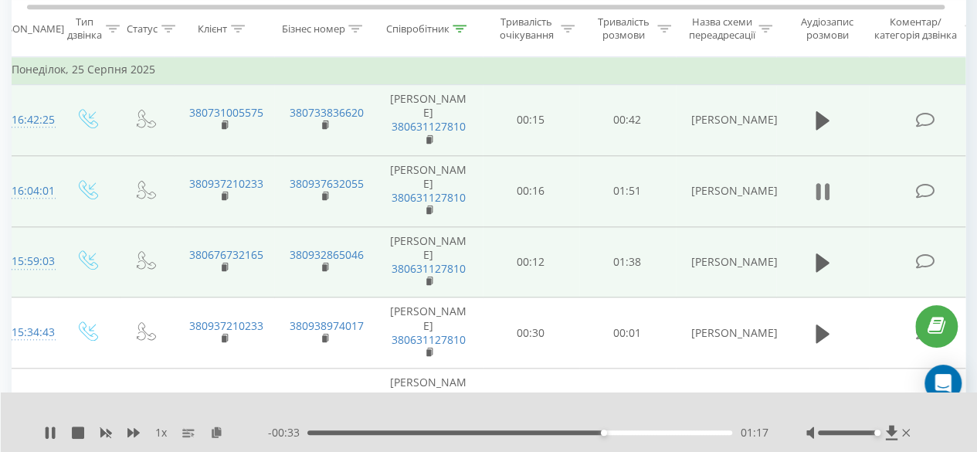
click at [830, 195] on button at bounding box center [822, 191] width 23 height 23
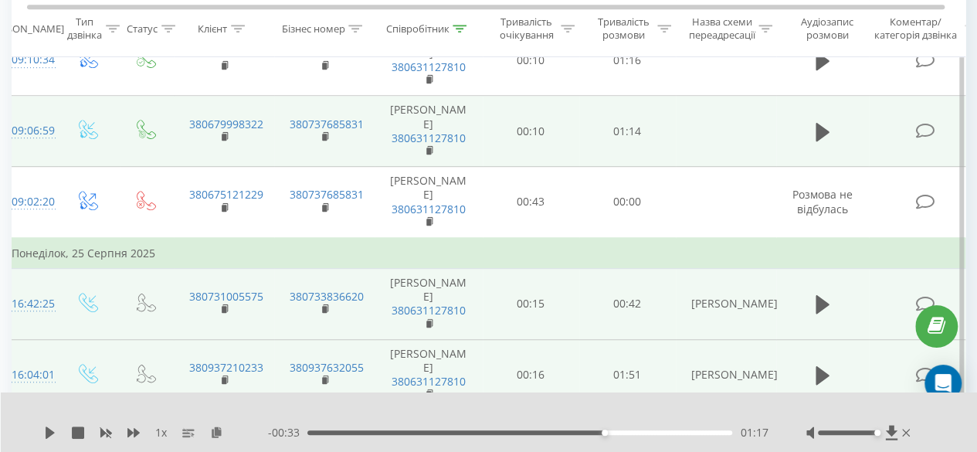
scroll to position [448, 0]
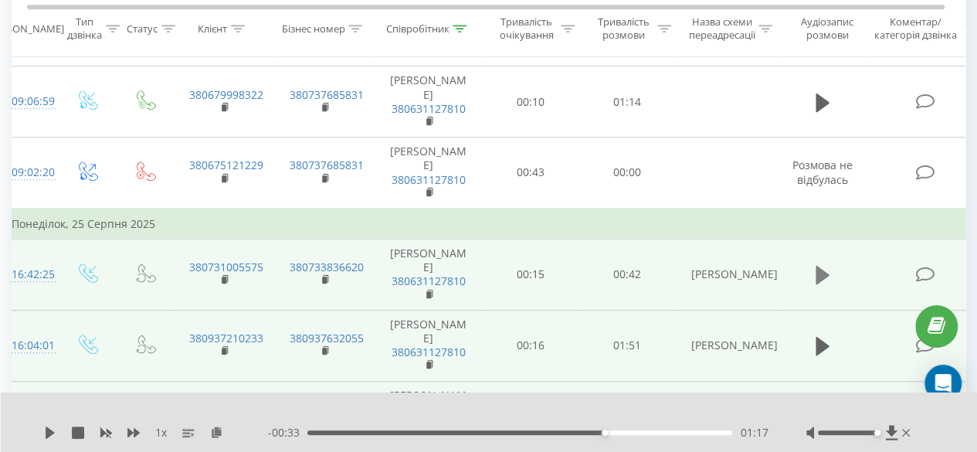
click at [826, 271] on icon at bounding box center [823, 275] width 14 height 19
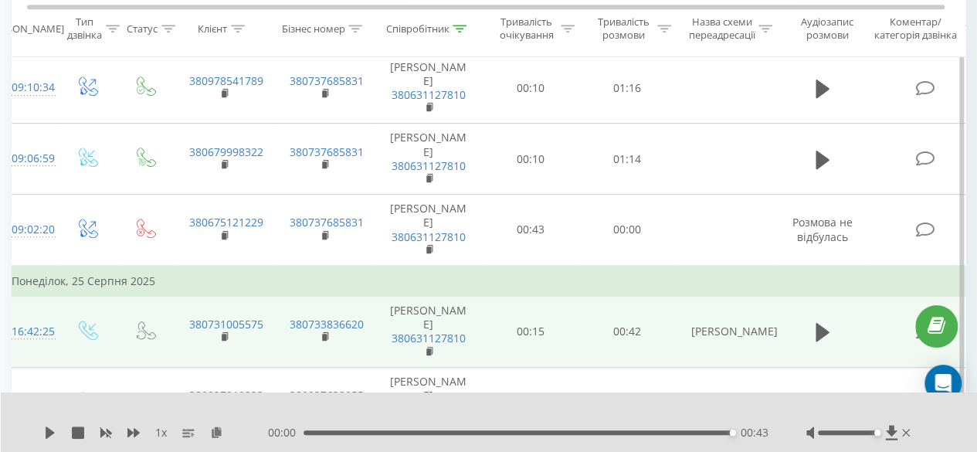
scroll to position [371, 0]
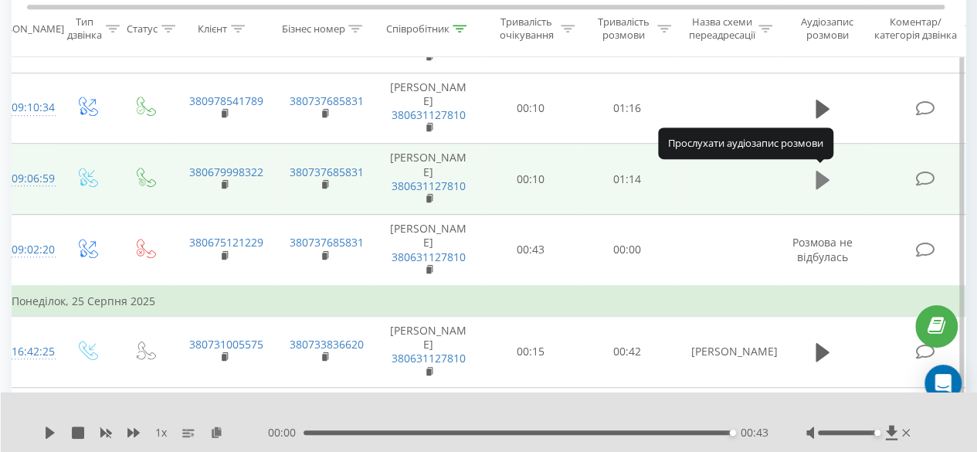
click at [823, 175] on icon at bounding box center [823, 180] width 14 height 19
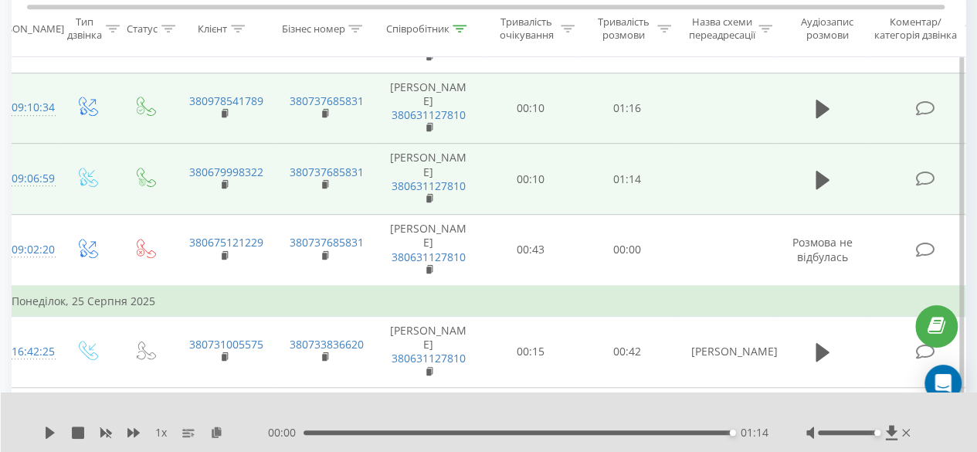
scroll to position [294, 0]
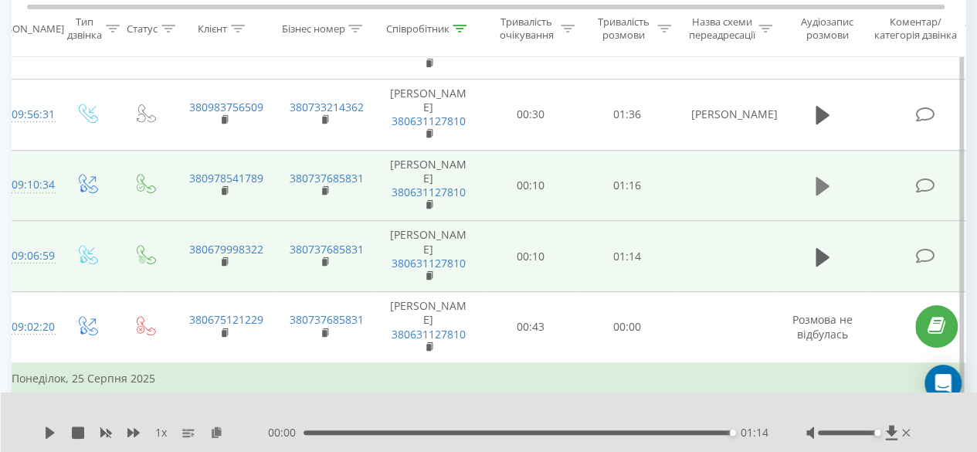
click at [830, 182] on button at bounding box center [822, 186] width 23 height 23
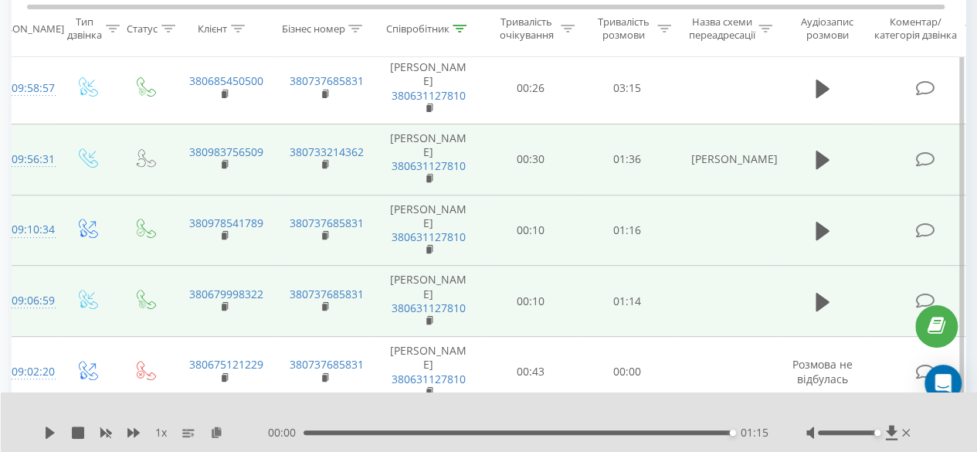
scroll to position [216, 0]
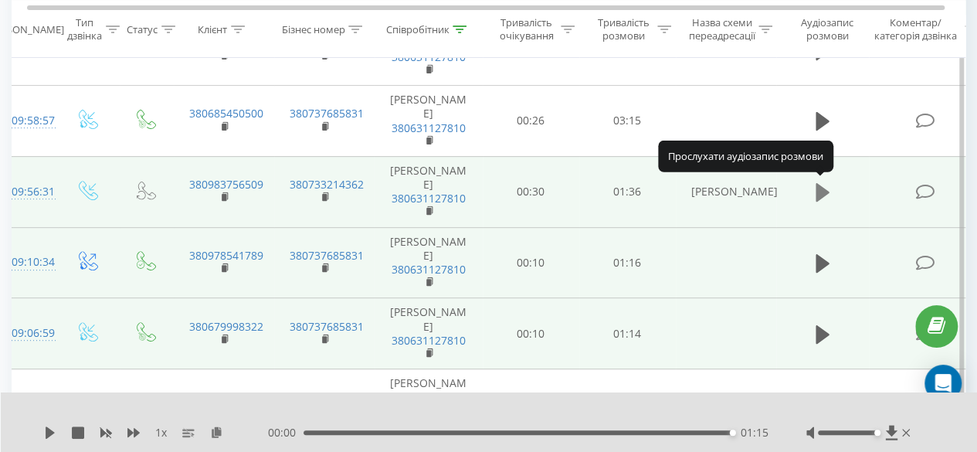
click at [825, 188] on icon at bounding box center [823, 192] width 14 height 19
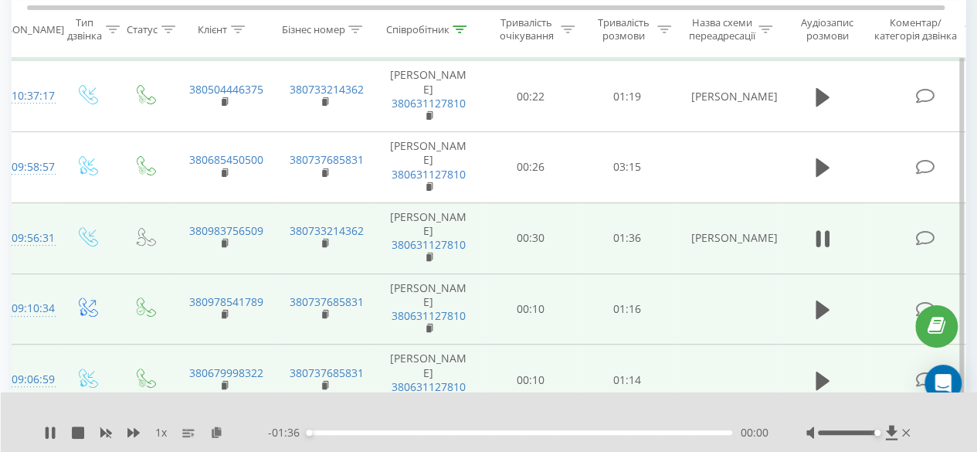
scroll to position [139, 0]
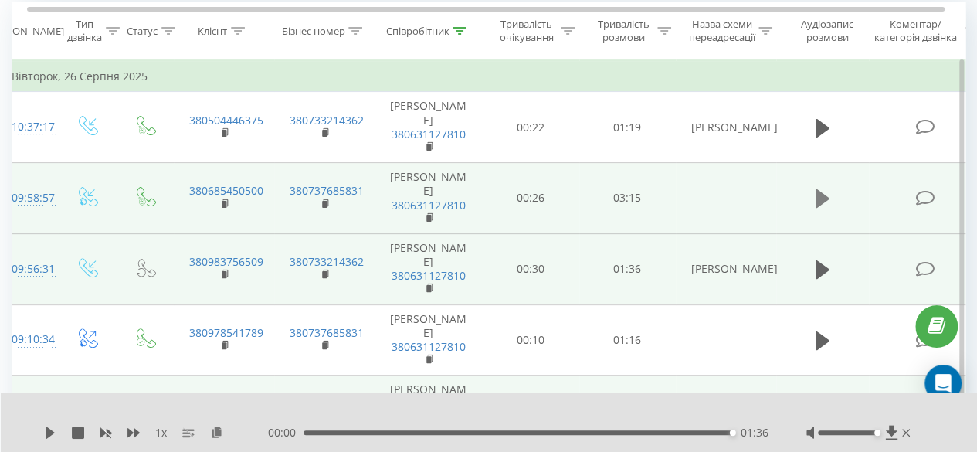
click at [817, 200] on icon at bounding box center [823, 198] width 14 height 19
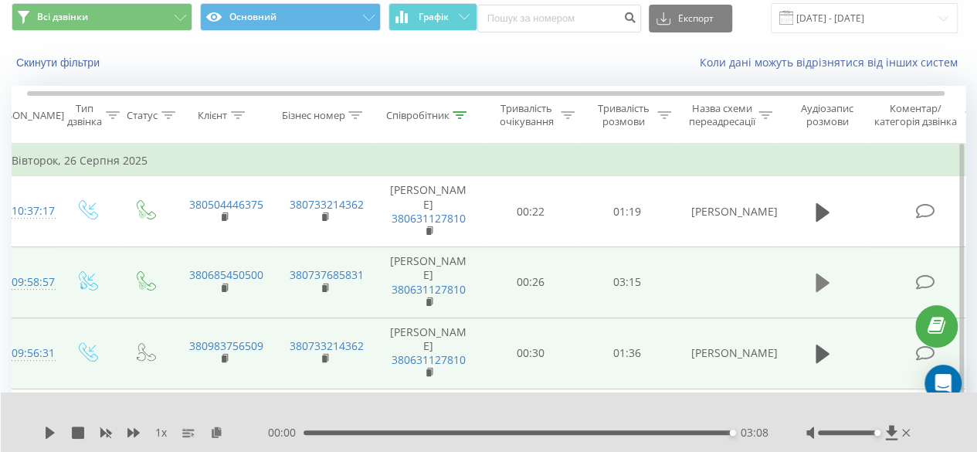
scroll to position [77, 0]
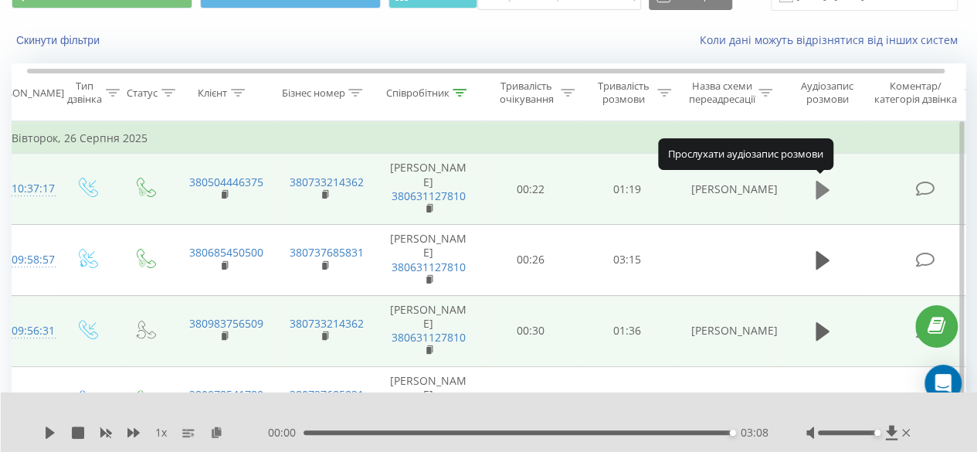
click at [833, 192] on button at bounding box center [822, 189] width 23 height 23
